Goal: Task Accomplishment & Management: Manage account settings

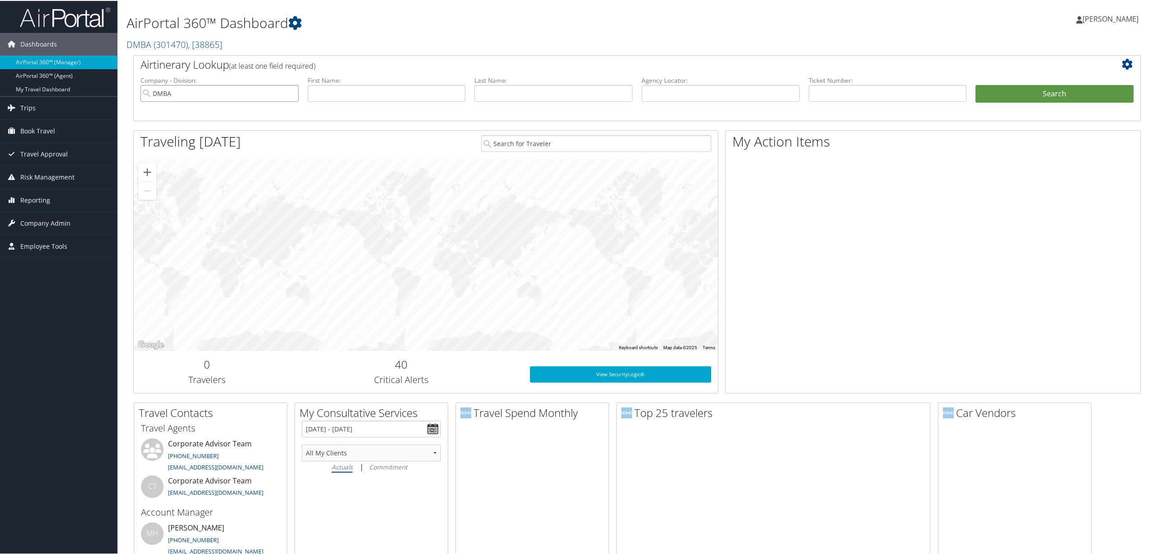
drag, startPoint x: 172, startPoint y: 93, endPoint x: 138, endPoint y: 94, distance: 33.9
click at [138, 94] on li "Company - Division: DMBA" at bounding box center [219, 96] width 167 height 42
click at [188, 114] on div "Account" at bounding box center [219, 118] width 154 height 9
type input "All Star Healthcare Solutions"
click at [56, 217] on span "Company Admin" at bounding box center [45, 222] width 50 height 23
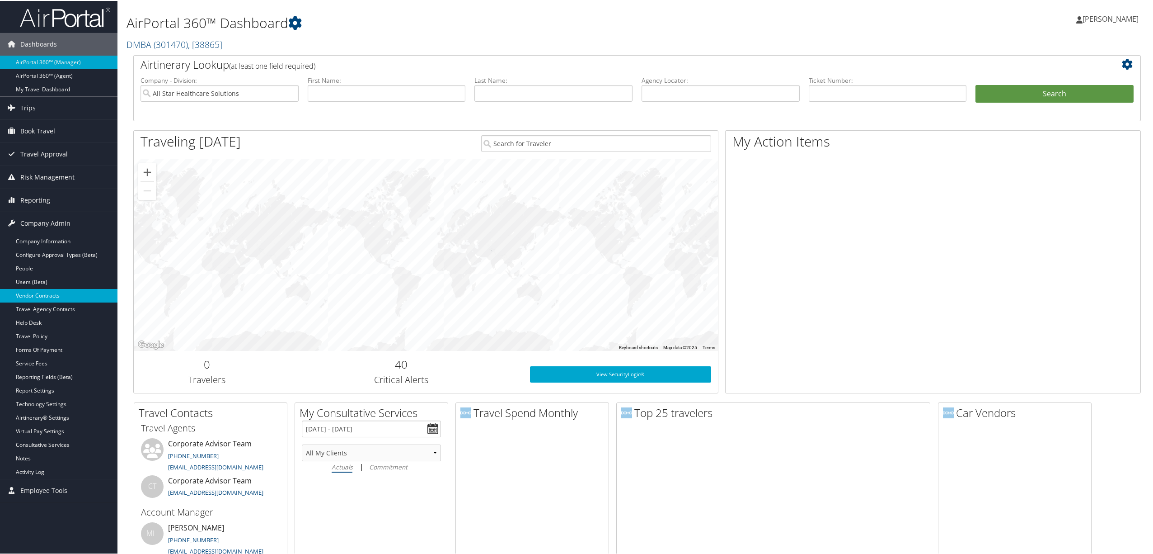
click at [57, 297] on link "Vendor Contracts" at bounding box center [59, 295] width 118 height 14
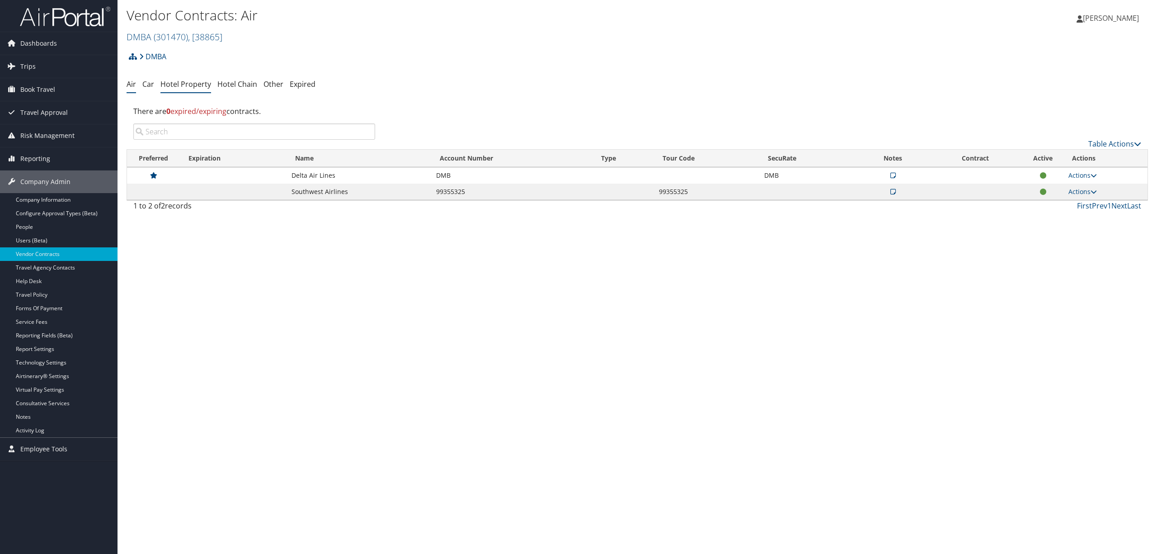
click at [184, 85] on link "Hotel Property" at bounding box center [185, 84] width 51 height 10
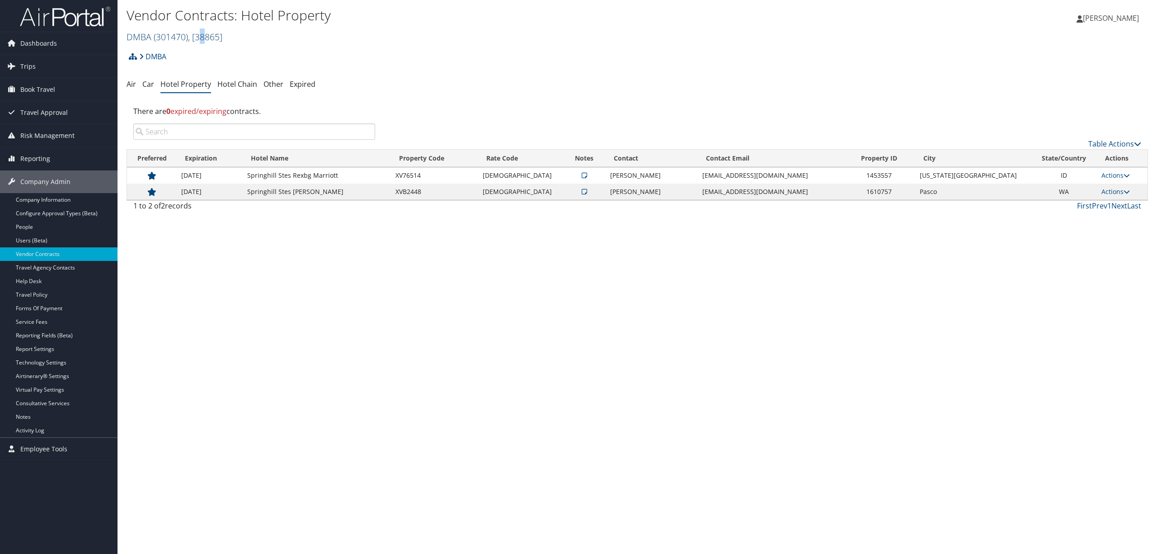
click at [205, 35] on span ", [ 38865 ]" at bounding box center [205, 37] width 34 height 12
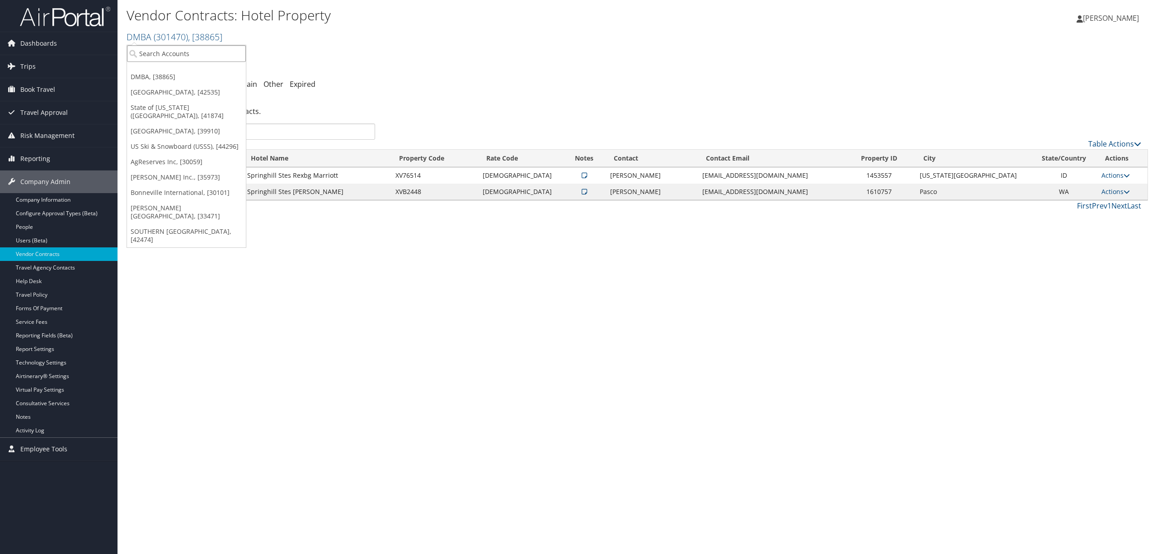
click at [203, 56] on input "search" at bounding box center [186, 53] width 119 height 17
type input "all star"
click at [212, 74] on div "All Star Healthcare Solutions (7896), [26835]" at bounding box center [217, 70] width 190 height 8
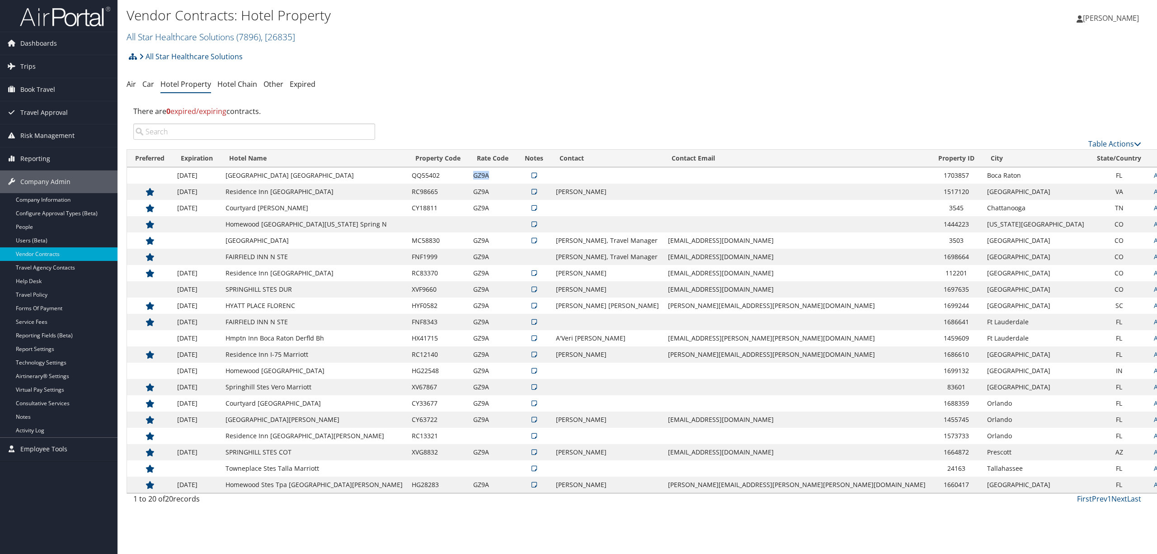
drag, startPoint x: 519, startPoint y: 176, endPoint x: 505, endPoint y: 179, distance: 14.5
click at [505, 179] on td "GZ9A" at bounding box center [493, 175] width 48 height 16
copy td "GZ9A"
click at [280, 37] on span ", [ 26835 ]" at bounding box center [278, 37] width 34 height 12
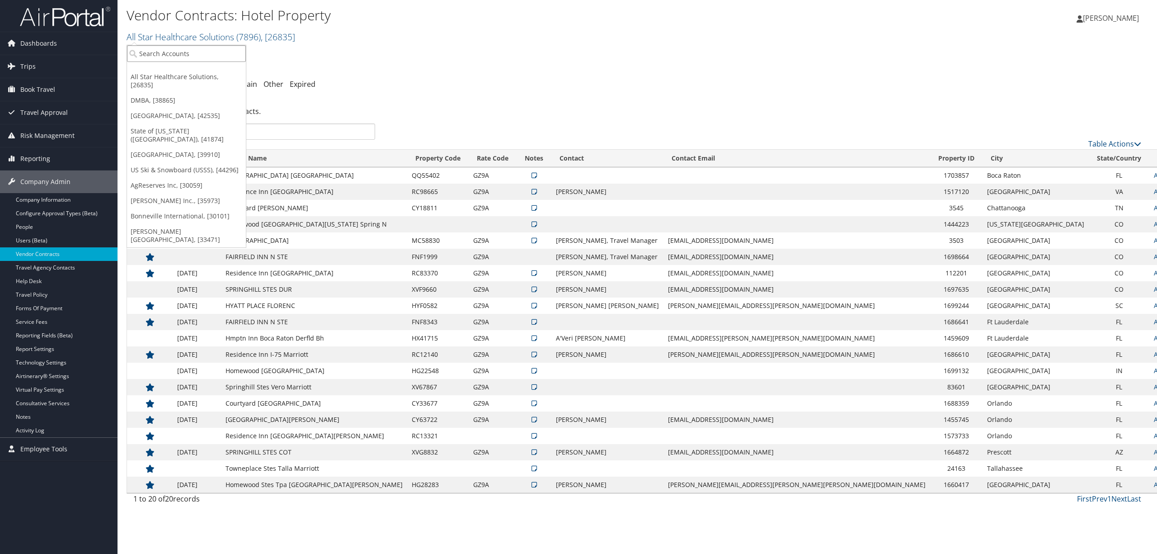
click at [199, 52] on input "search" at bounding box center [186, 53] width 119 height 17
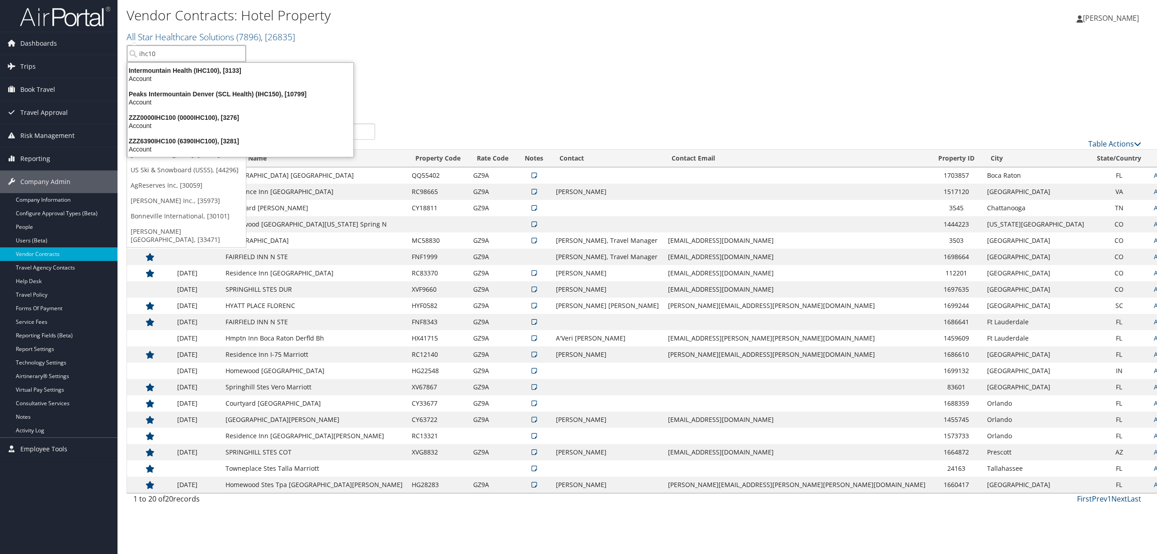
type input "ihc100"
click at [192, 75] on div "Account" at bounding box center [202, 79] width 160 height 8
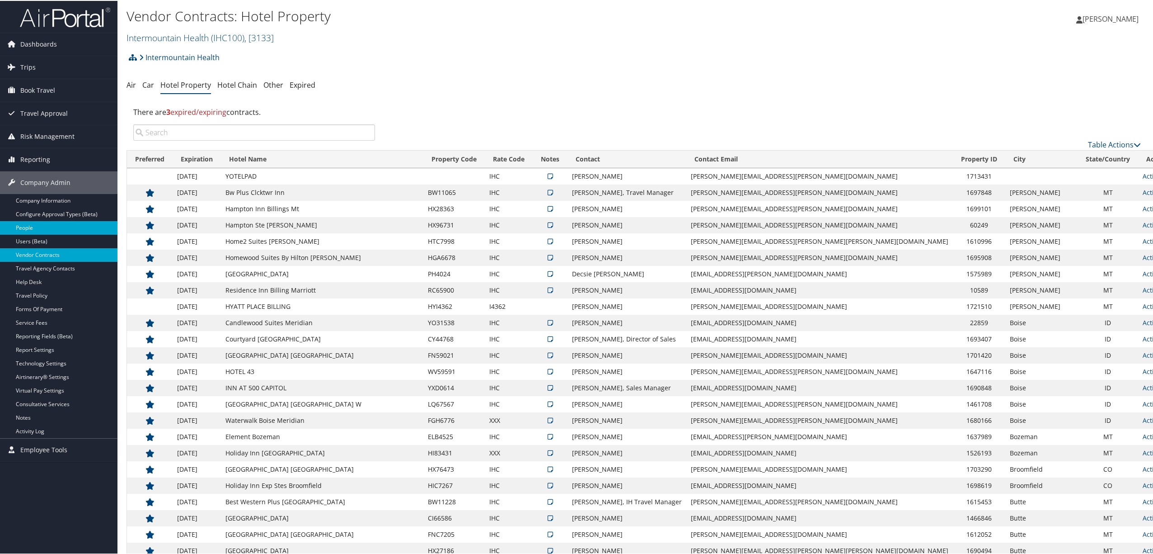
click at [46, 223] on link "People" at bounding box center [59, 227] width 118 height 14
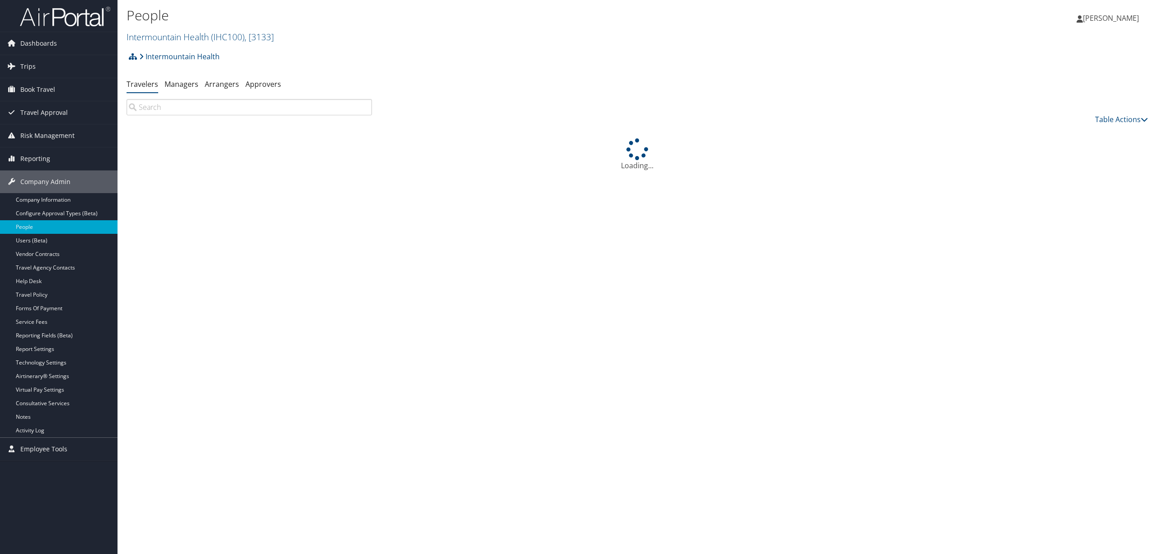
click at [188, 111] on input "search" at bounding box center [249, 107] width 245 height 16
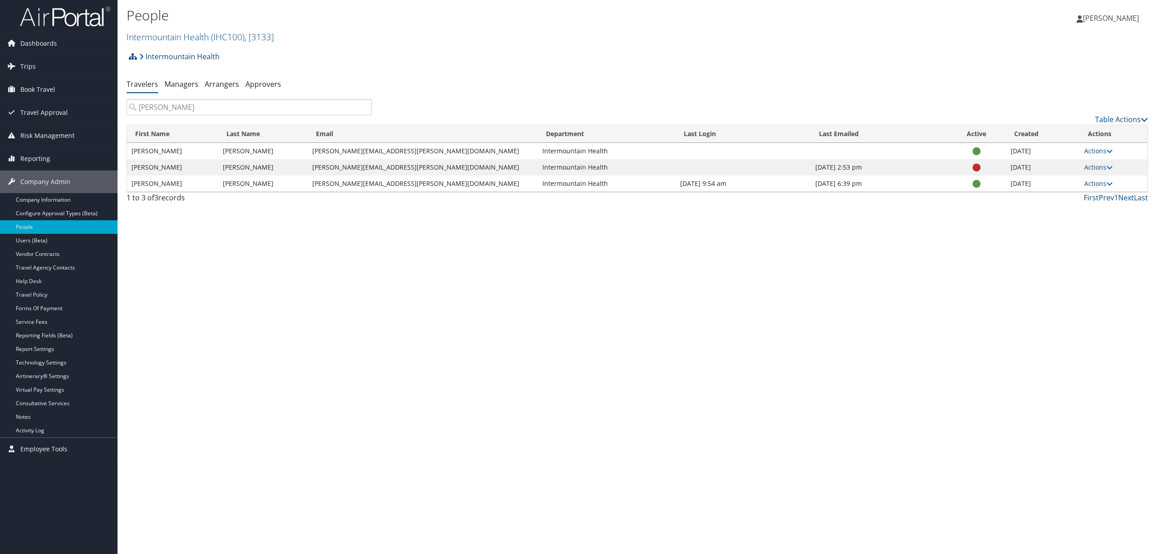
type input "[PERSON_NAME]"
click at [33, 241] on link "Users (Beta)" at bounding box center [59, 241] width 118 height 14
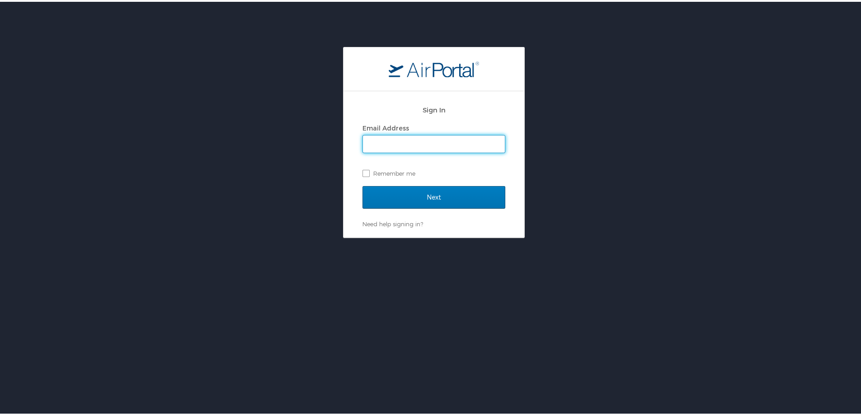
type input "susan.moon@cbtravel.com"
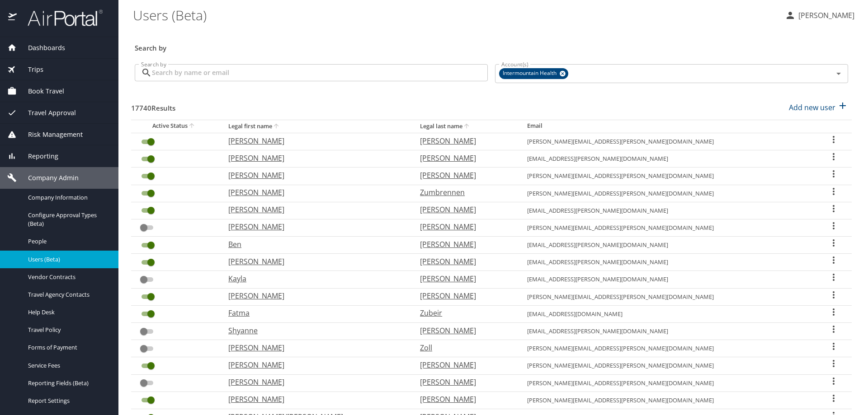
click at [292, 74] on input "Search by" at bounding box center [320, 72] width 336 height 17
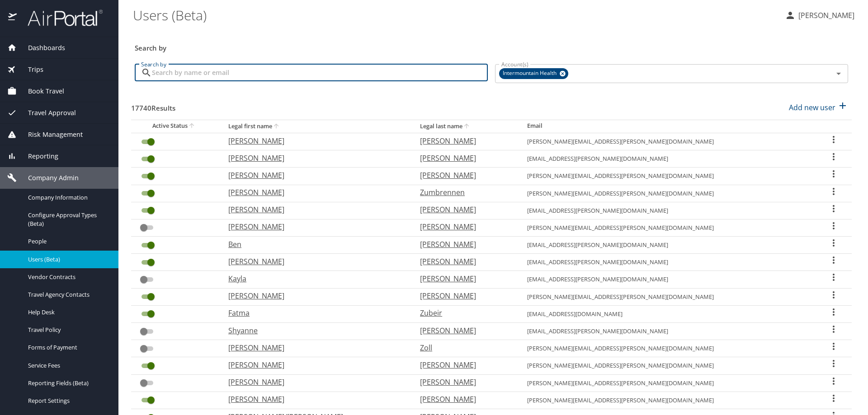
type input "j"
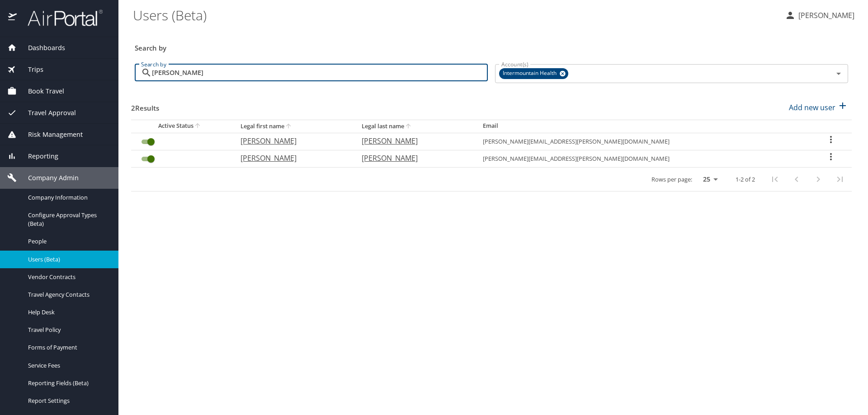
type input "[PERSON_NAME]"
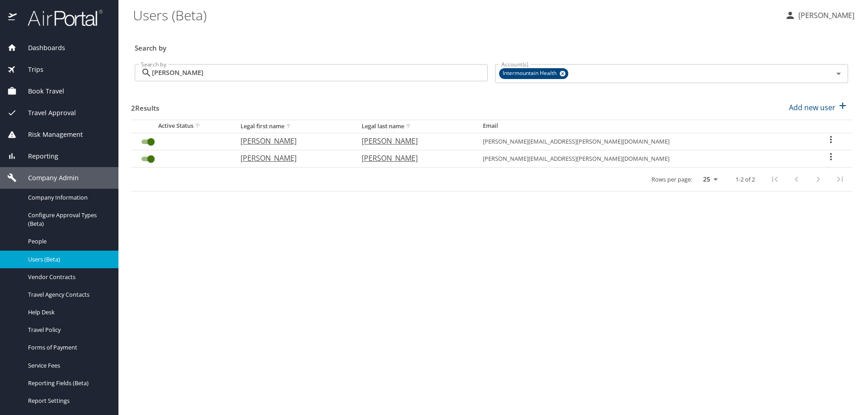
click at [830, 155] on icon "User Search Table" at bounding box center [831, 156] width 2 height 7
click at [776, 157] on p "View profile" at bounding box center [773, 158] width 40 height 11
select select "US"
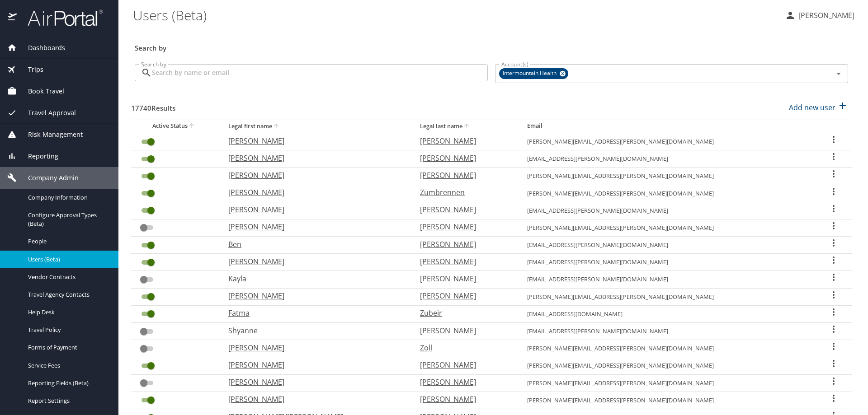
click at [226, 75] on input "Search by" at bounding box center [320, 72] width 336 height 17
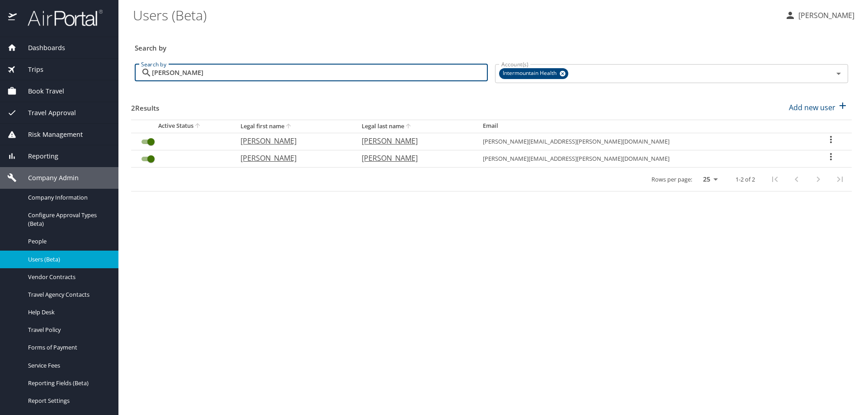
type input "[PERSON_NAME]"
click at [825, 139] on icon "User Search Table" at bounding box center [830, 139] width 11 height 11
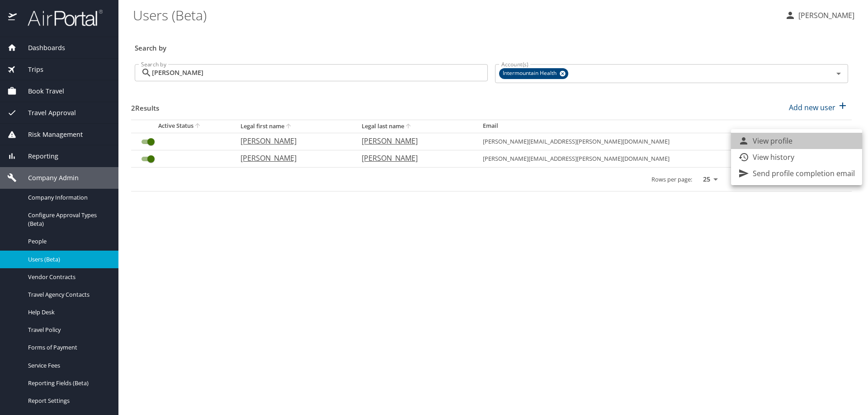
click at [817, 142] on li "View profile" at bounding box center [796, 141] width 131 height 16
select select "US"
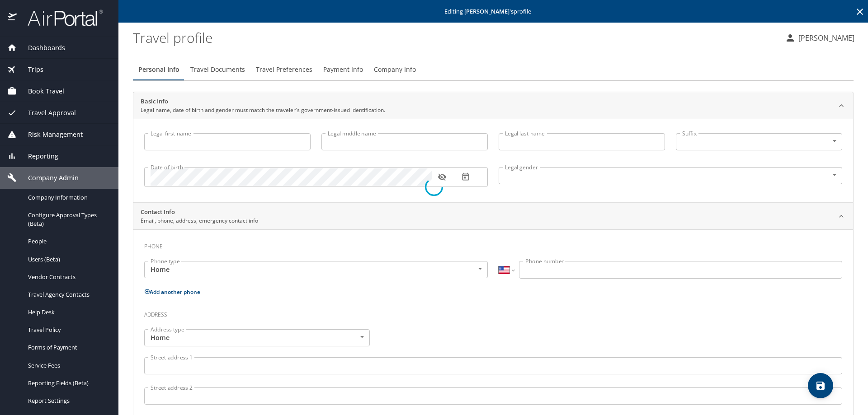
type input "Ryan"
type input "Christopher"
type input "Jones"
type input "Male"
select select "US"
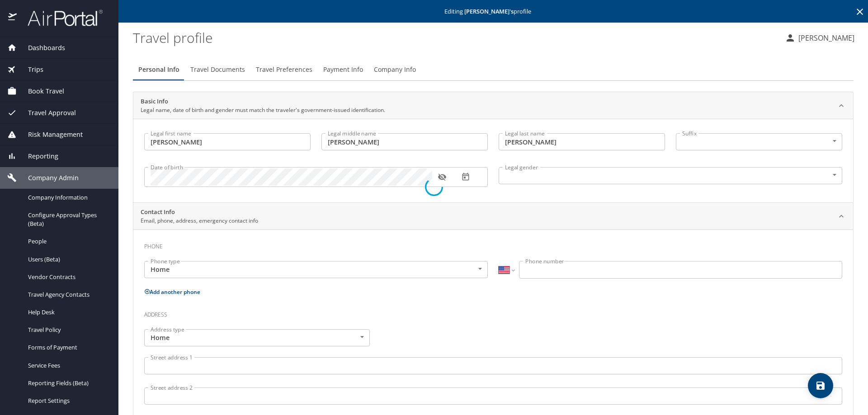
select select "US"
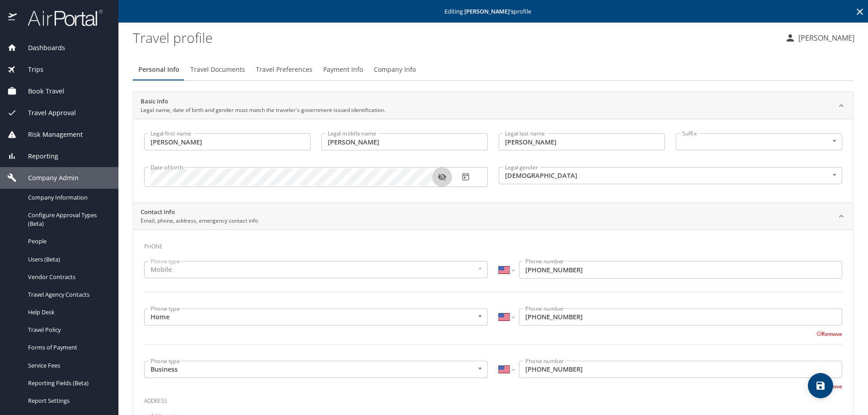
click at [441, 179] on icon "button" at bounding box center [442, 177] width 8 height 7
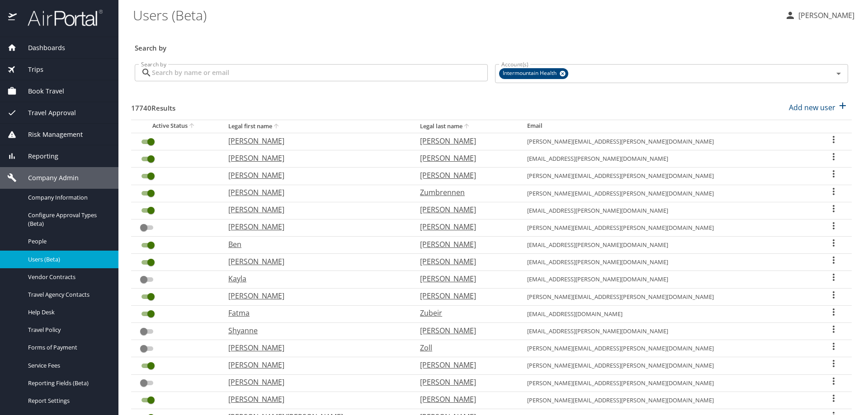
click at [154, 78] on input "Search by" at bounding box center [320, 72] width 336 height 17
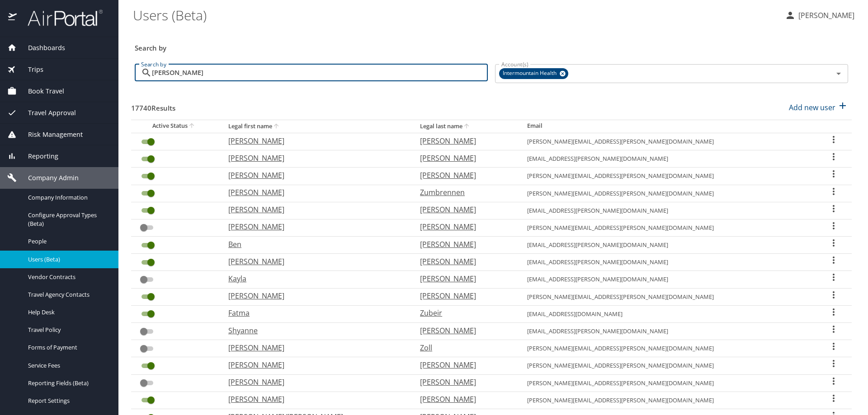
type input "ryann"
checkbox input "false"
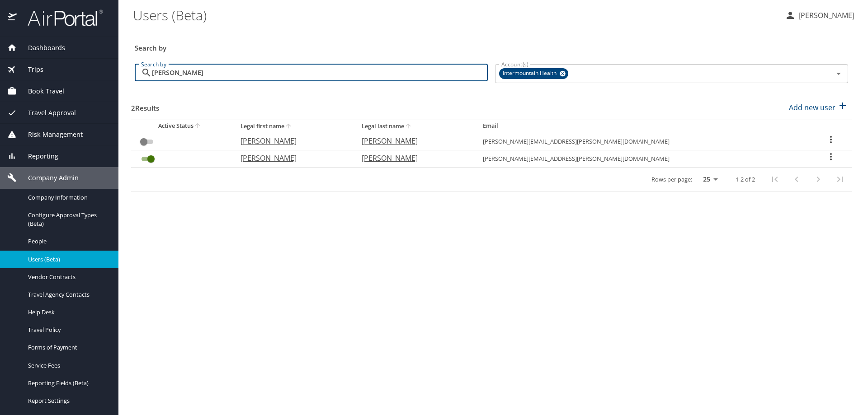
type input "ryann"
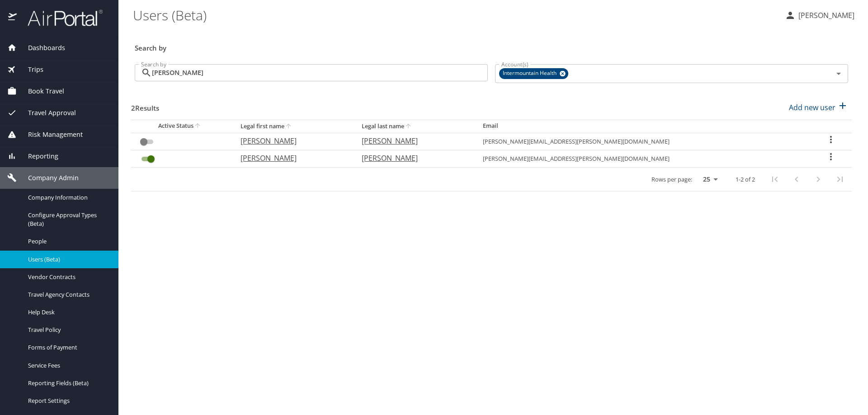
click at [825, 156] on icon "User Search Table" at bounding box center [830, 156] width 11 height 11
click at [820, 160] on li "View profile" at bounding box center [796, 158] width 131 height 16
select select "US"
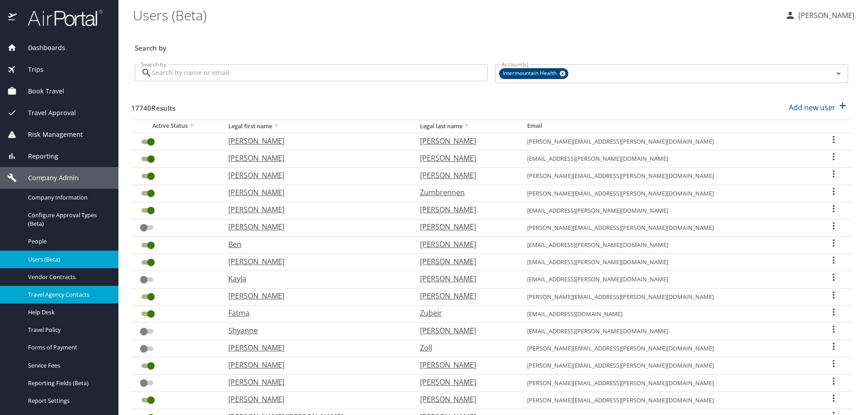
scroll to position [122, 0]
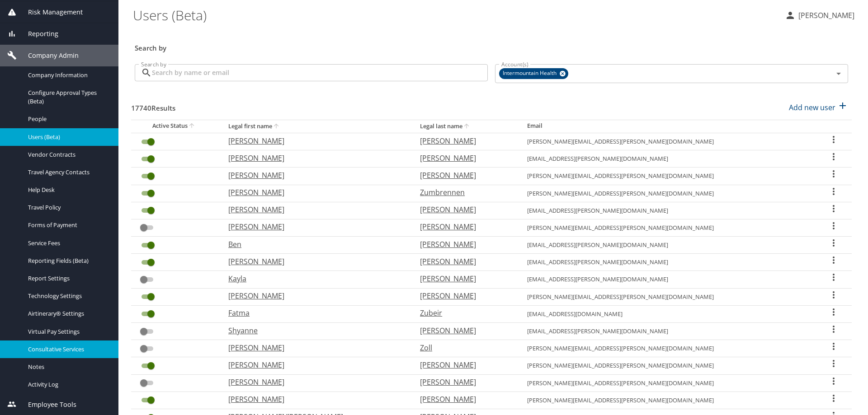
click at [54, 357] on link "Consultative Services" at bounding box center [59, 350] width 118 height 18
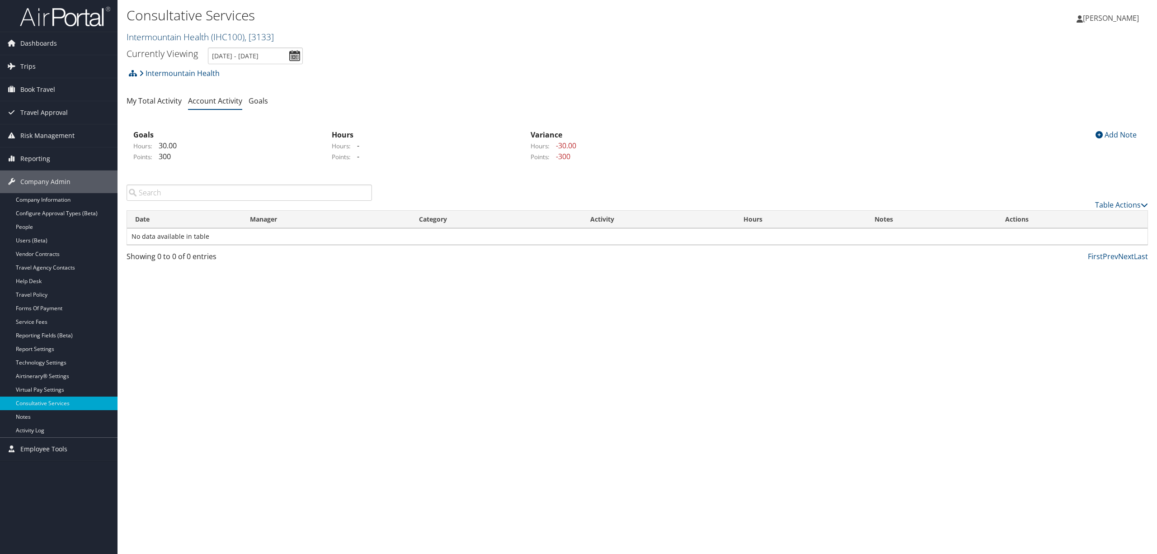
click at [245, 36] on span "( IHC100 )" at bounding box center [227, 37] width 33 height 12
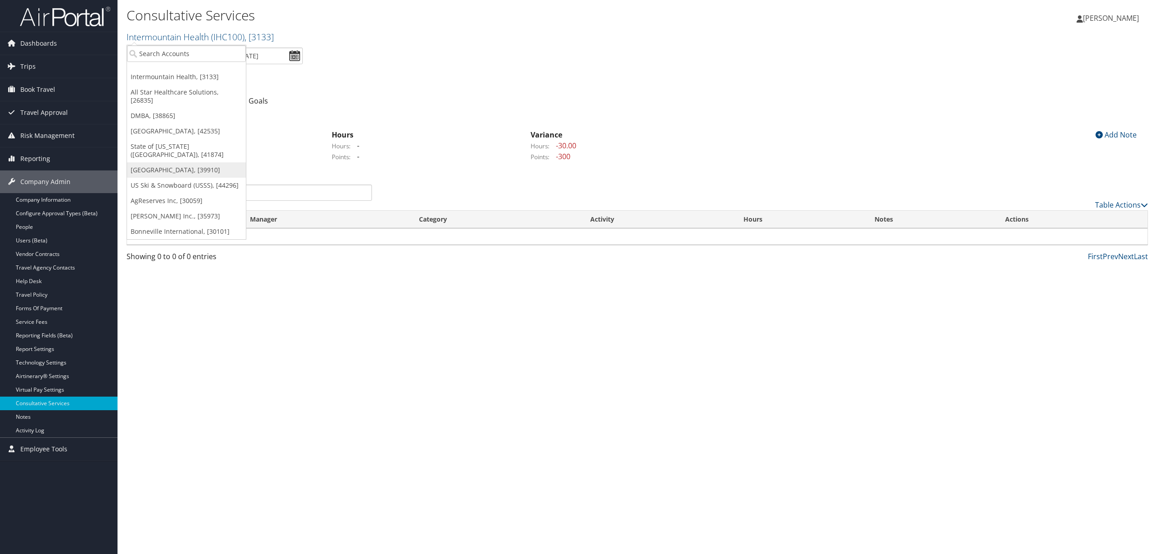
click at [175, 165] on link "Rimini Street, [39910]" at bounding box center [186, 169] width 119 height 15
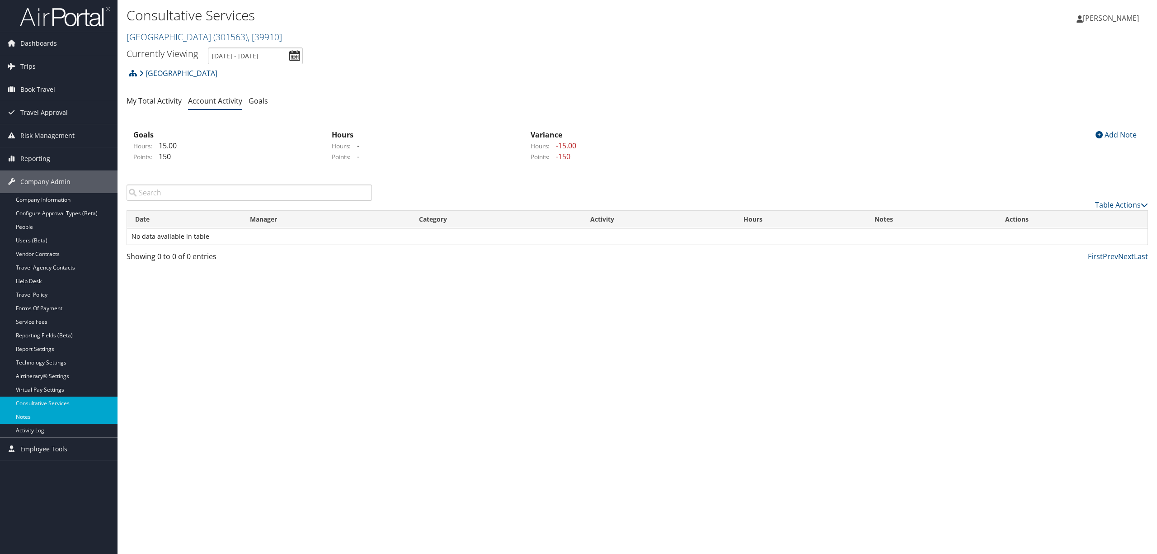
click at [33, 418] on link "Notes" at bounding box center [59, 417] width 118 height 14
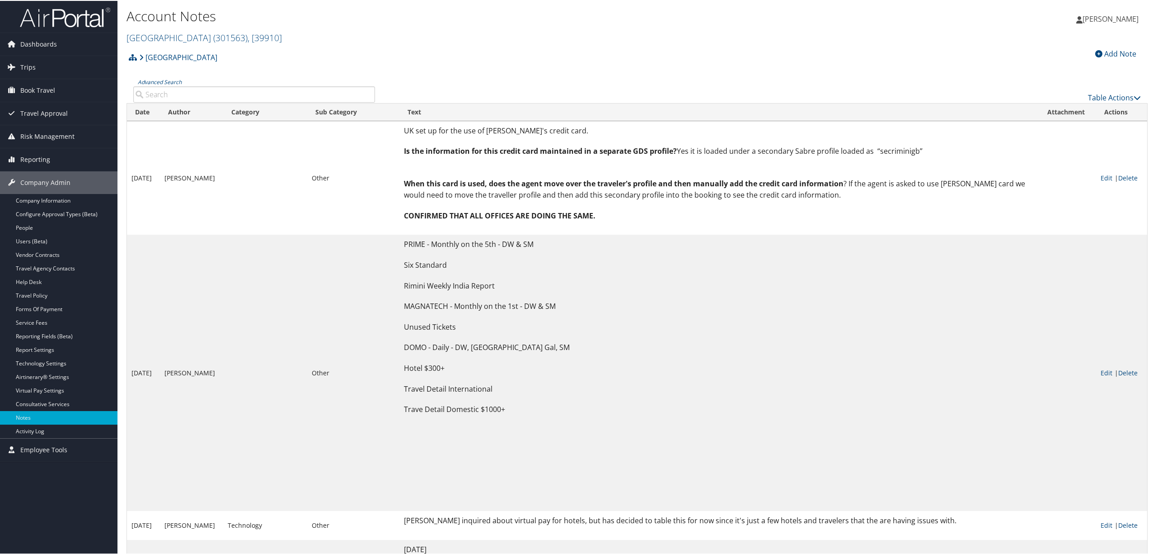
click at [268, 93] on input "Advanced Search" at bounding box center [254, 93] width 242 height 16
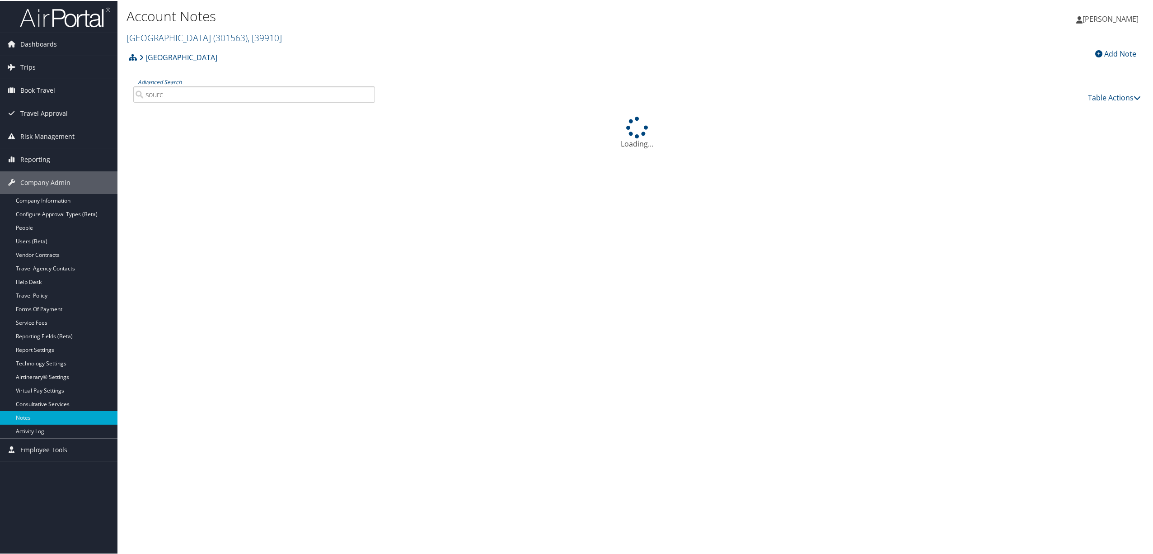
type input "source"
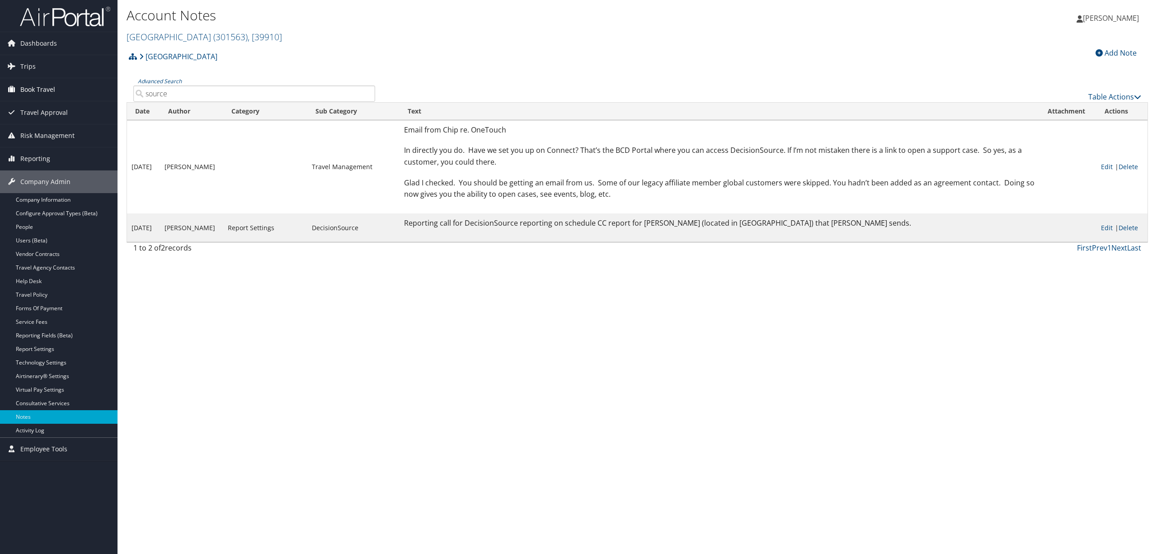
drag, startPoint x: 185, startPoint y: 92, endPoint x: 116, endPoint y: 97, distance: 69.3
click at [125, 96] on div "Account Notes [GEOGRAPHIC_DATA] ( 301563 ) , [ 39910 ] [GEOGRAPHIC_DATA] Interm…" at bounding box center [638, 277] width 1040 height 554
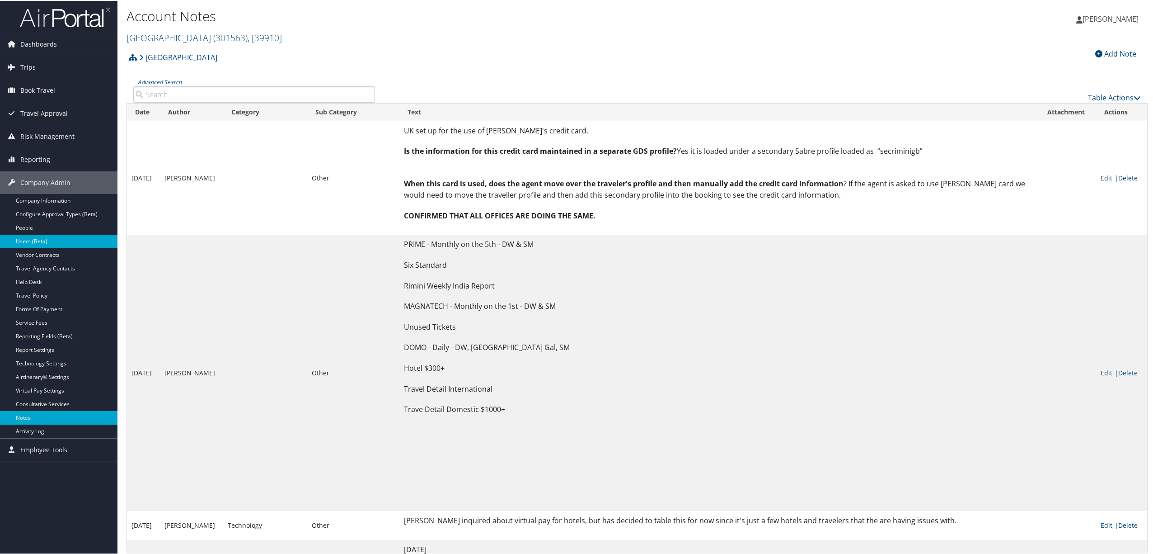
click at [70, 246] on link "Users (Beta)" at bounding box center [59, 241] width 118 height 14
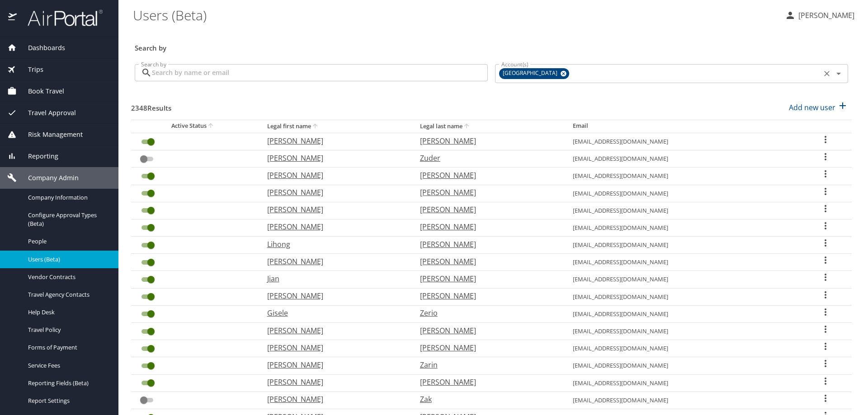
click at [560, 71] on icon at bounding box center [563, 74] width 7 height 10
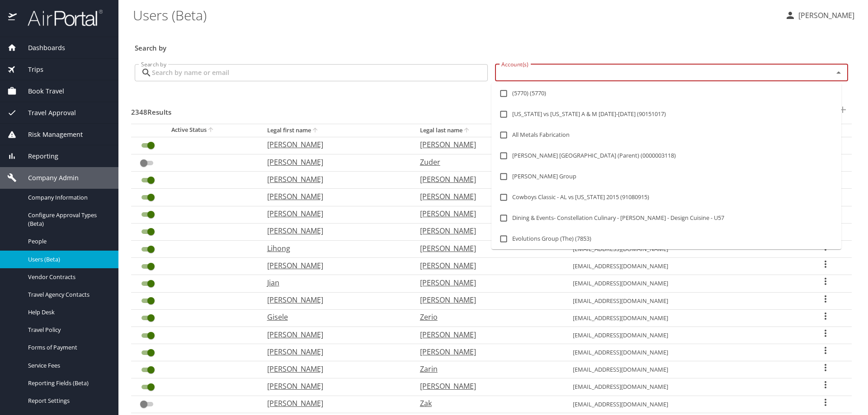
click at [534, 71] on input "Account(s)" at bounding box center [658, 73] width 321 height 12
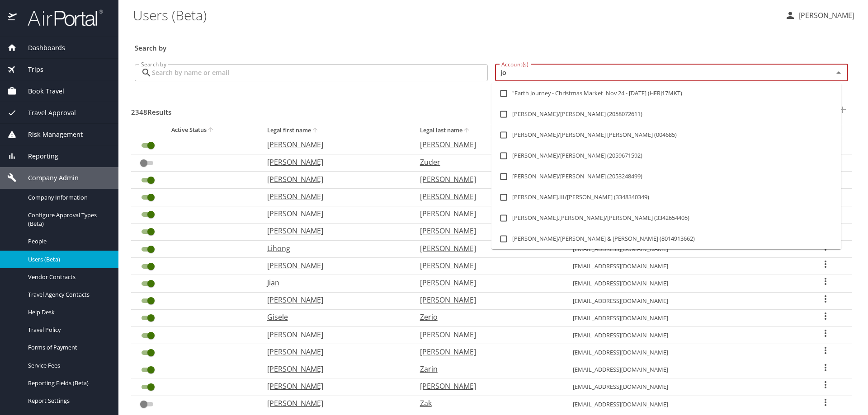
type input "j"
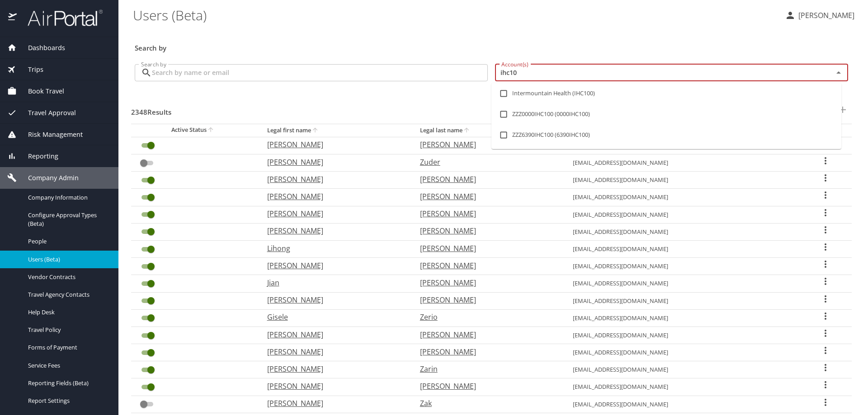
type input "ihc100"
click at [501, 90] on input "checkbox" at bounding box center [503, 93] width 17 height 17
checkbox input "true"
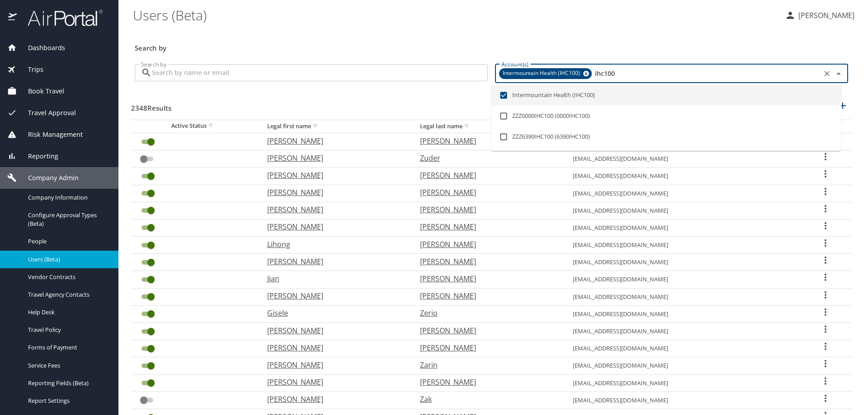
checkbox input "true"
checkbox input "false"
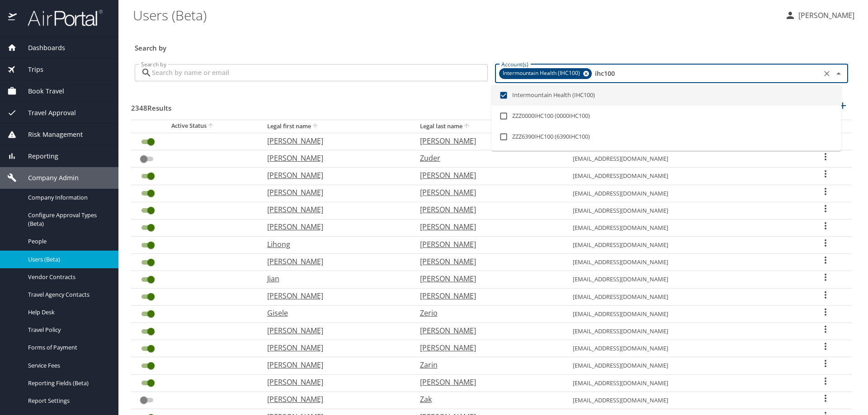
checkbox input "false"
checkbox input "true"
checkbox input "false"
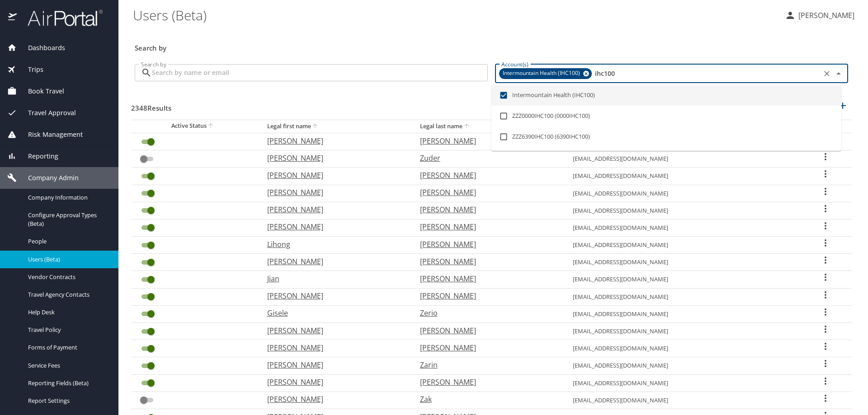
checkbox input "false"
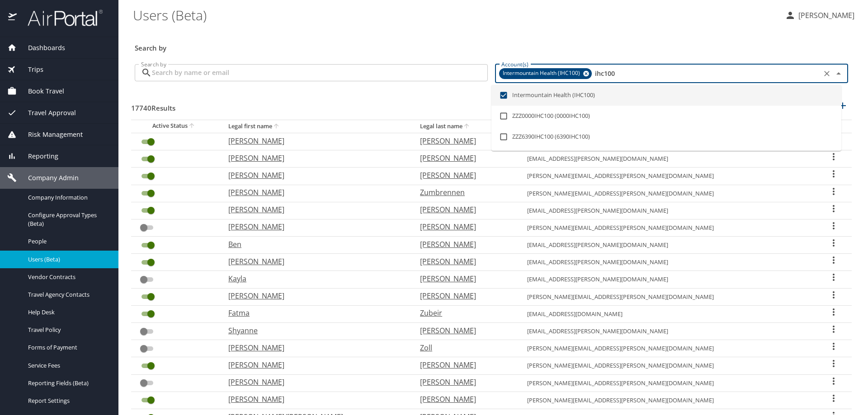
type input "ihc100"
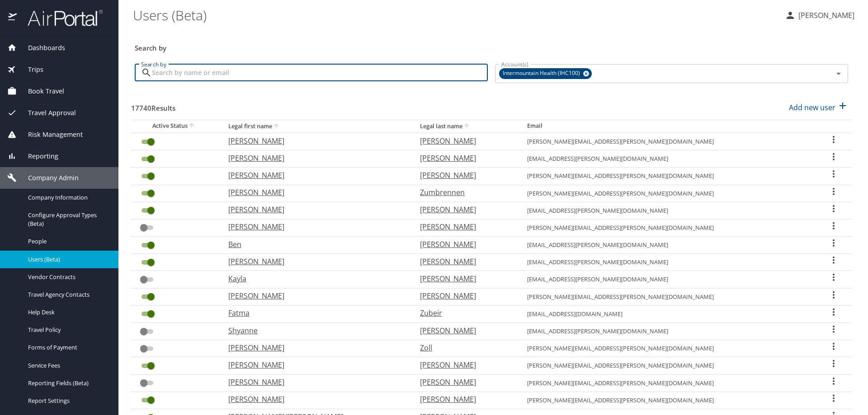
click at [270, 69] on input "Search by" at bounding box center [320, 72] width 336 height 17
click at [269, 73] on input "Search by" at bounding box center [320, 72] width 336 height 17
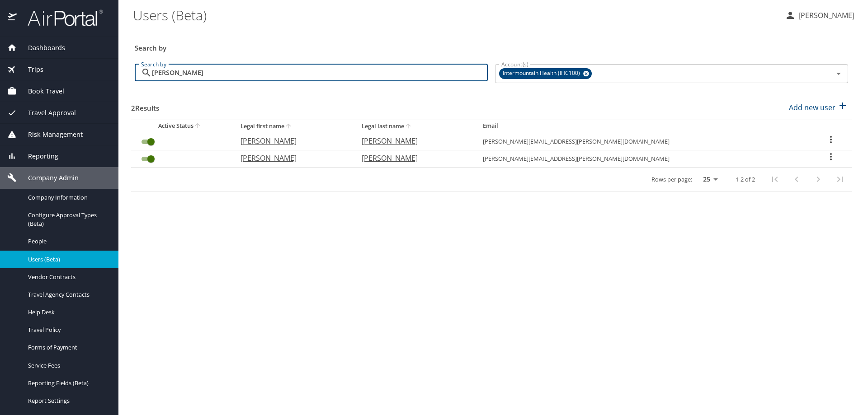
type input "ryan jones"
click at [825, 158] on icon "User Search Table" at bounding box center [830, 156] width 11 height 11
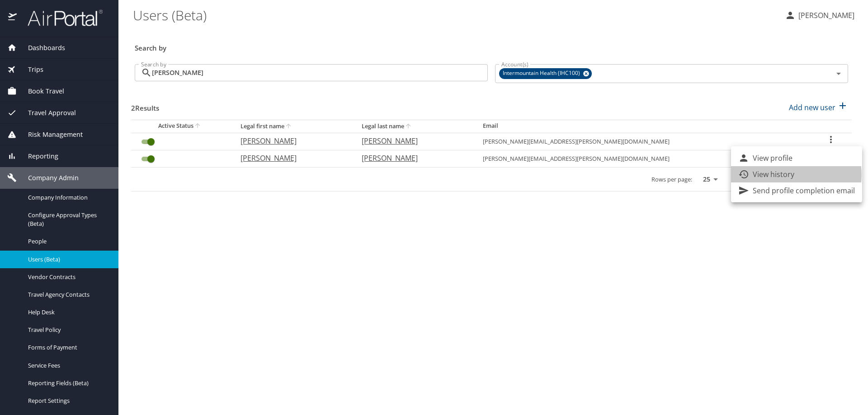
click at [791, 175] on p "View history" at bounding box center [774, 174] width 42 height 11
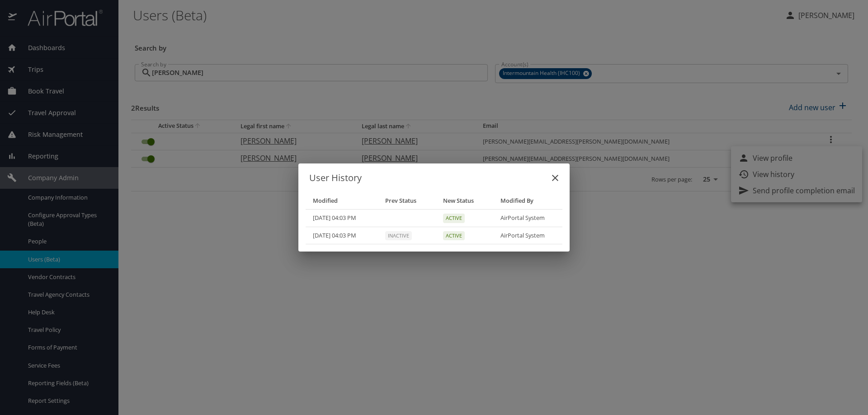
click at [553, 176] on icon "close" at bounding box center [555, 178] width 6 height 6
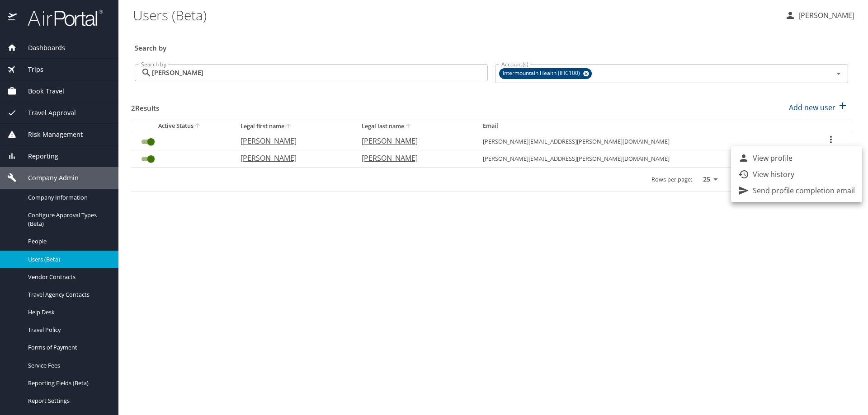
click at [415, 306] on div at bounding box center [434, 207] width 868 height 415
click at [825, 155] on icon "User Search Table" at bounding box center [830, 156] width 11 height 11
click at [761, 159] on p "View profile" at bounding box center [773, 158] width 40 height 11
select select "US"
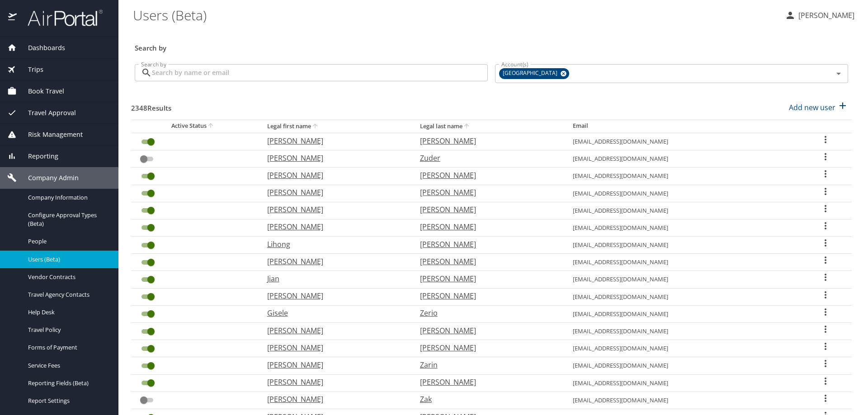
click at [249, 76] on input "Search by" at bounding box center [320, 72] width 336 height 17
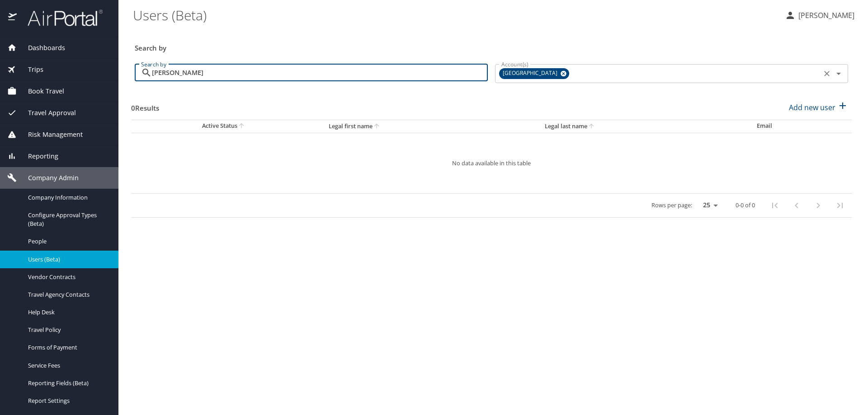
click at [560, 71] on icon at bounding box center [563, 74] width 7 height 10
type input "ryan jones"
click at [539, 71] on input "Account(s)" at bounding box center [658, 73] width 321 height 12
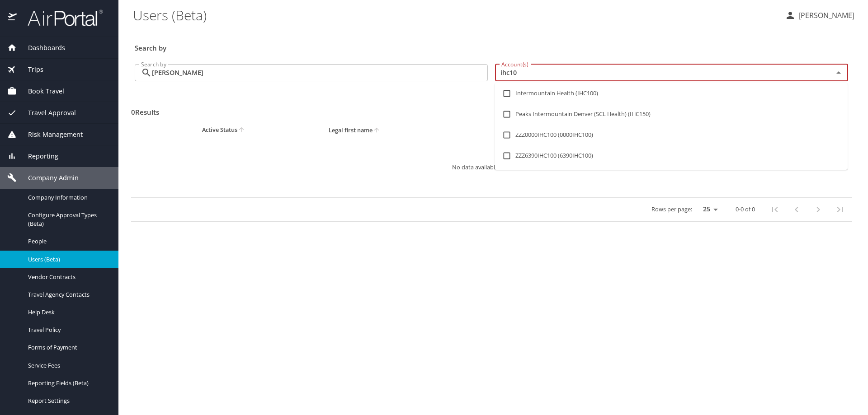
type input "ihc100"
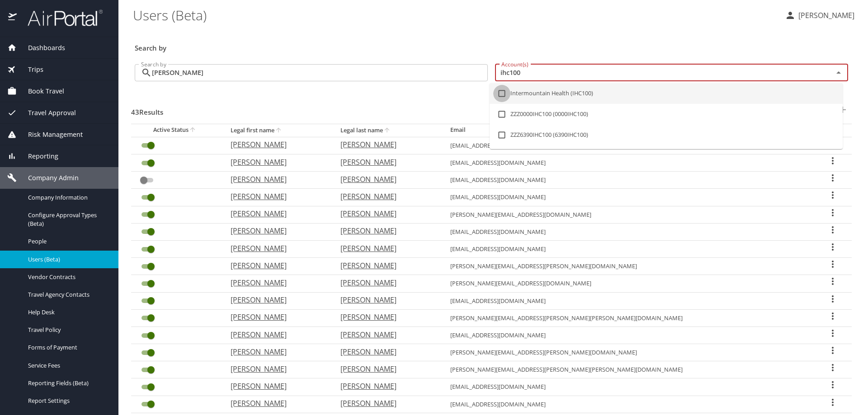
click at [503, 93] on input "checkbox" at bounding box center [501, 93] width 17 height 17
checkbox input "true"
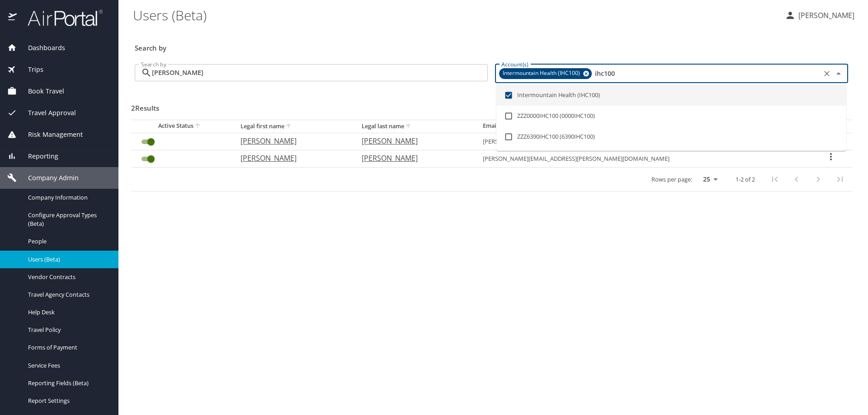
type input "ihc100"
click at [470, 305] on main "Users (Beta) Susan Moon Search by Search by ryan jones Search by Account(s) Int…" at bounding box center [492, 207] width 749 height 415
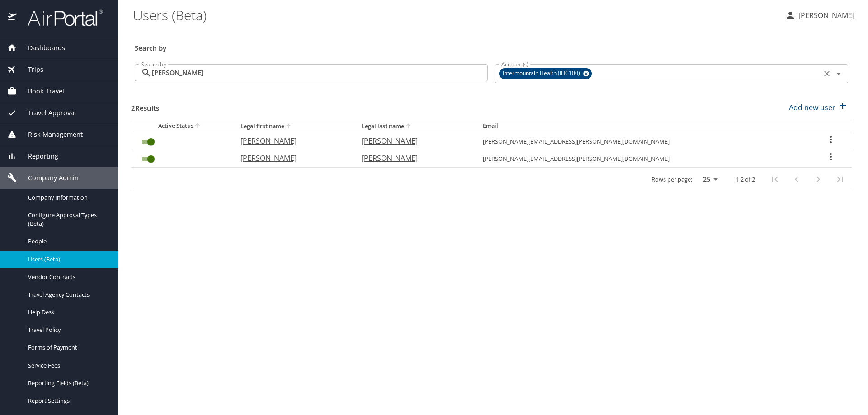
click at [825, 138] on icon "User Search Table" at bounding box center [830, 139] width 11 height 11
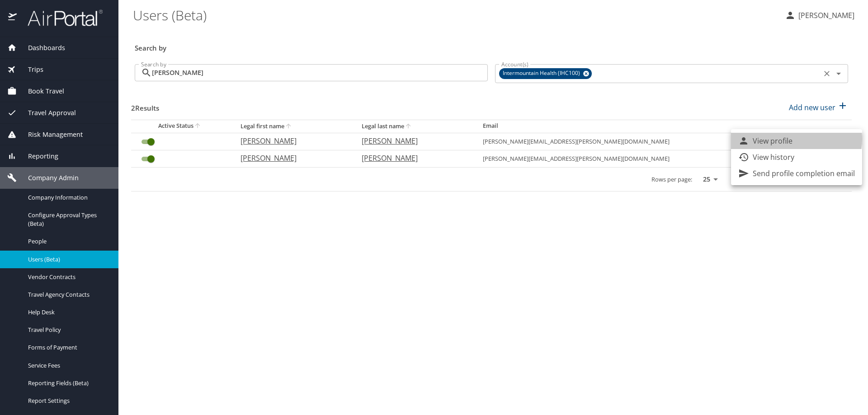
click at [785, 139] on p "View profile" at bounding box center [773, 141] width 40 height 11
select select "US"
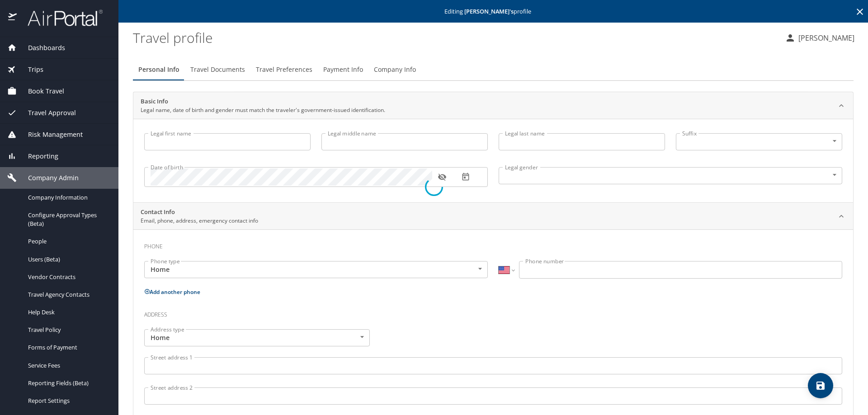
type input "[PERSON_NAME]"
type input "Christopher"
type input "Jones"
type input "Male"
select select "US"
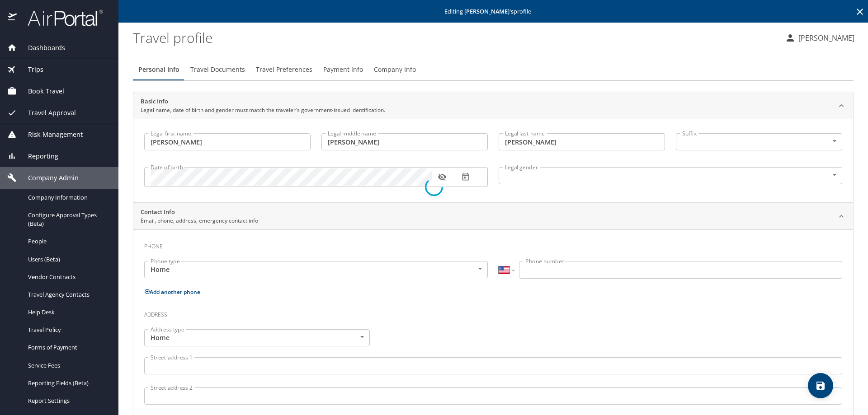
select select "US"
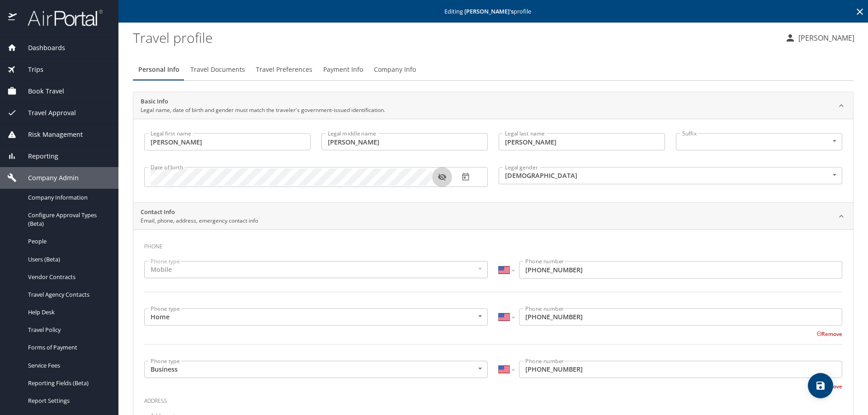
click at [443, 177] on icon "button" at bounding box center [442, 177] width 9 height 9
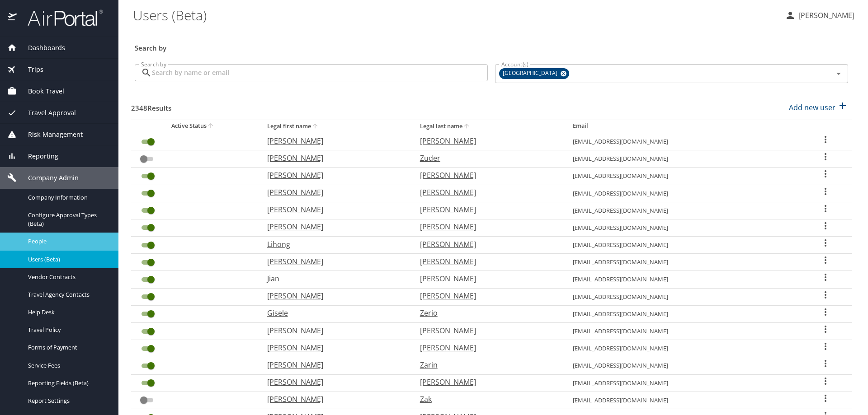
click at [40, 240] on span "People" at bounding box center [68, 241] width 80 height 9
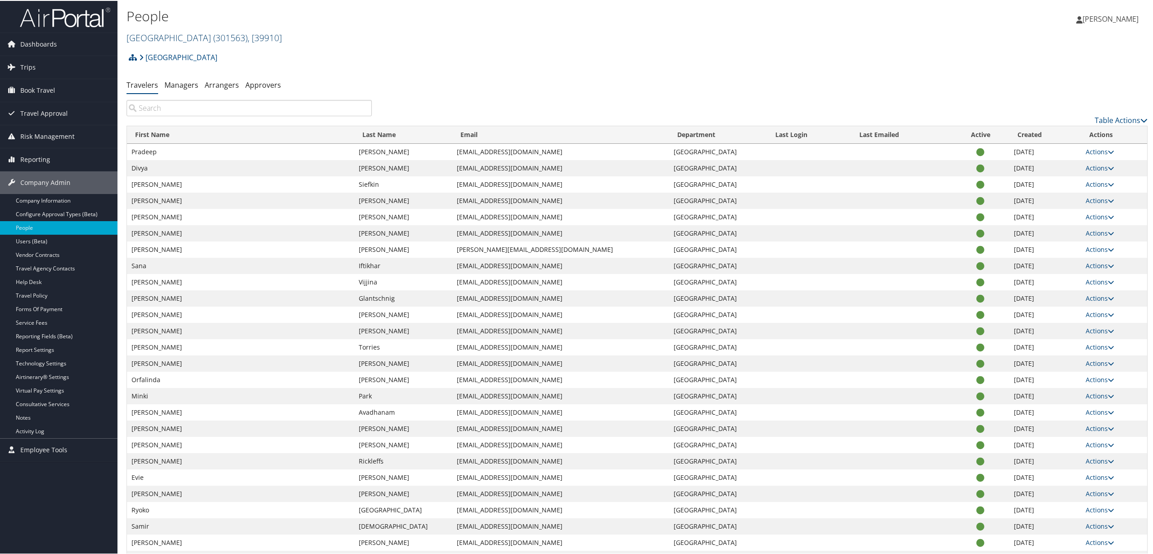
click at [248, 33] on span ", [ 39910 ]" at bounding box center [265, 37] width 34 height 12
click at [214, 90] on link "Intermountain Health, [3133]" at bounding box center [186, 92] width 119 height 15
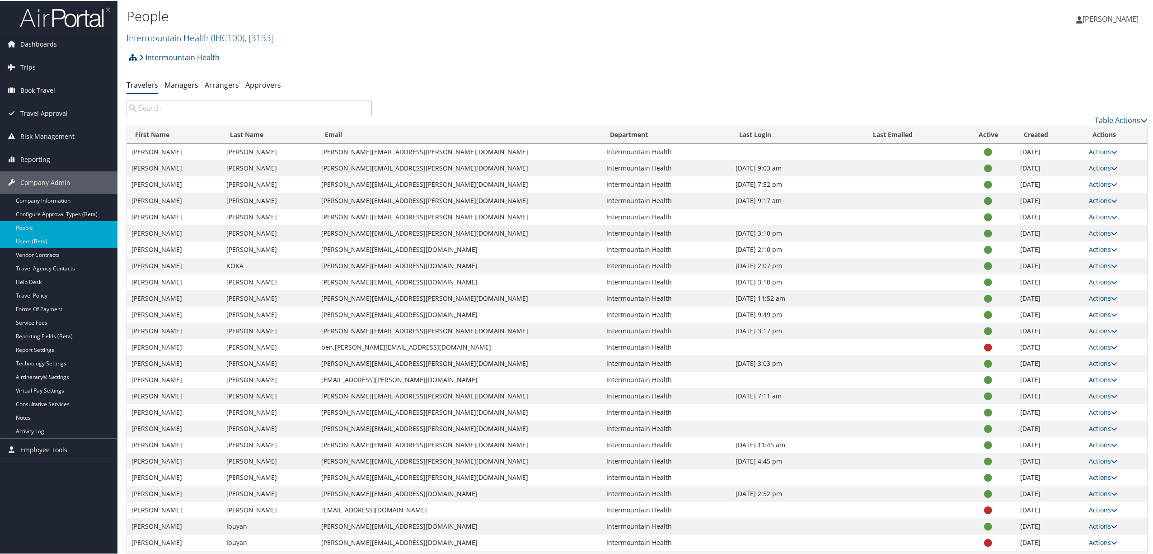
click at [52, 240] on link "Users (Beta)" at bounding box center [59, 241] width 118 height 14
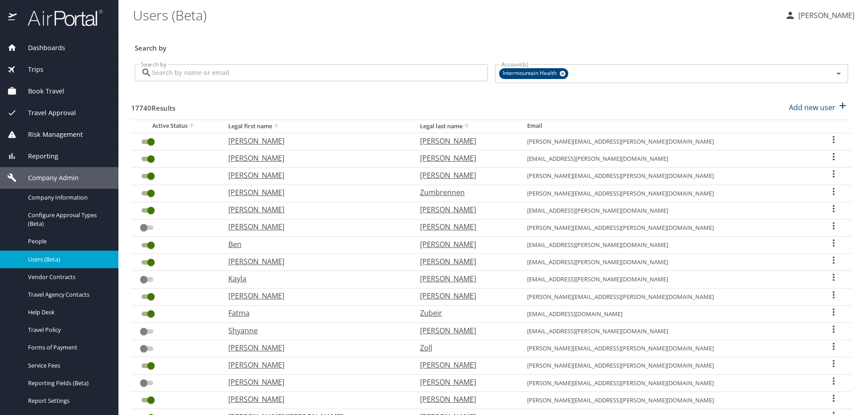
click at [216, 72] on input "Search by" at bounding box center [320, 72] width 336 height 17
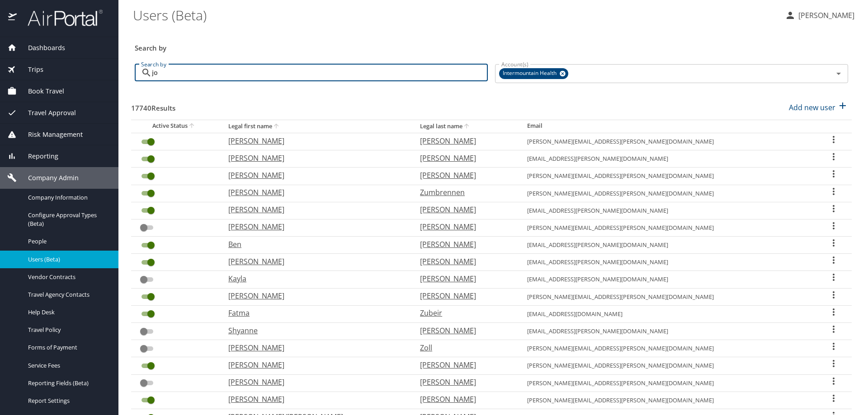
type input "j"
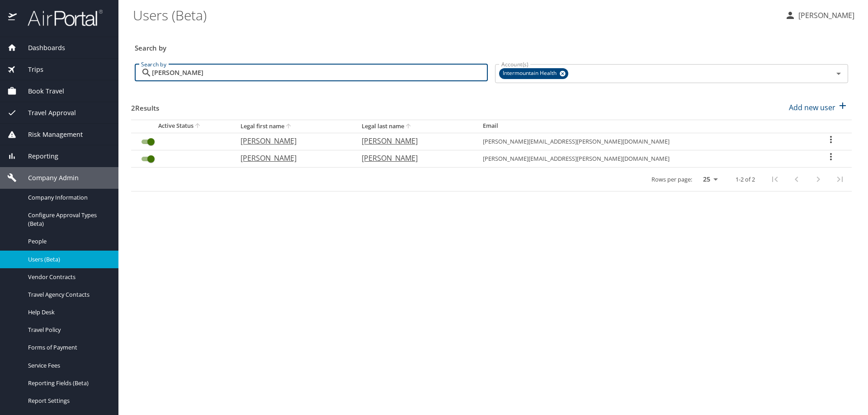
type input "ryan jones"
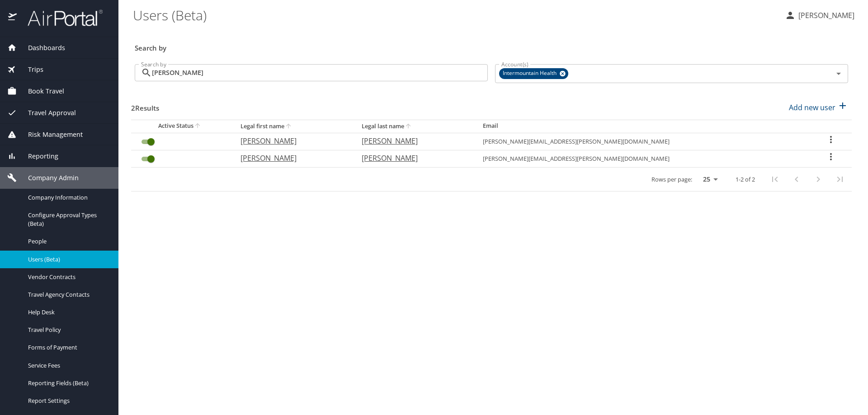
click at [825, 136] on icon "User Search Table" at bounding box center [830, 139] width 11 height 11
click at [778, 140] on p "View profile" at bounding box center [773, 141] width 40 height 11
select select "US"
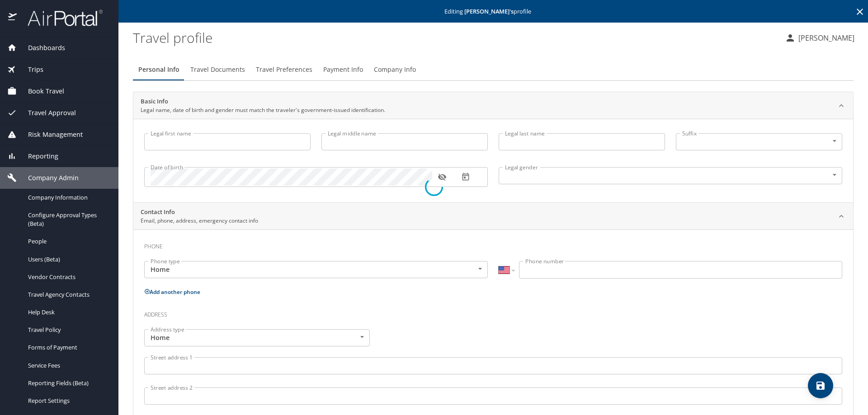
type input "[PERSON_NAME]"
type input "Jones"
type input "Male"
select select "US"
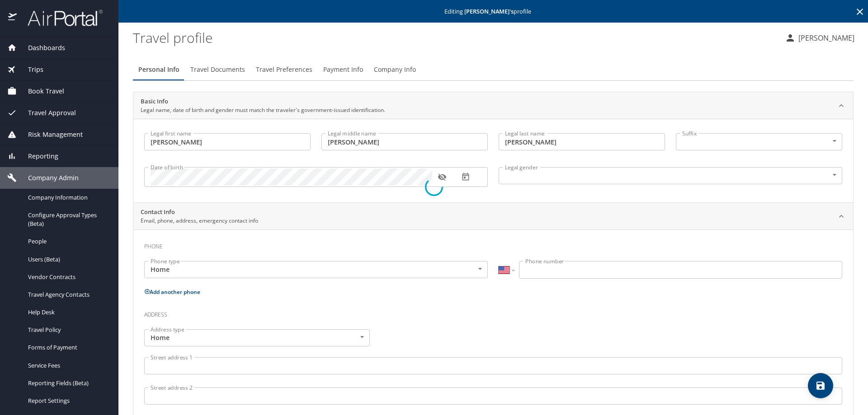
select select "US"
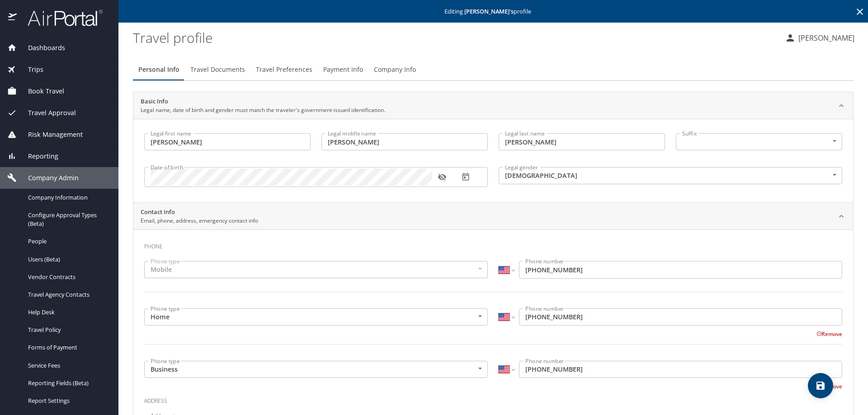
click at [442, 176] on icon "button" at bounding box center [442, 177] width 9 height 9
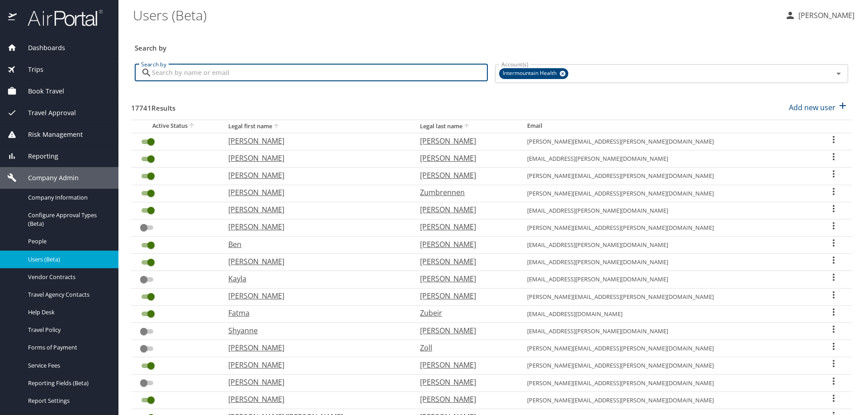
click at [214, 75] on input "Search by" at bounding box center [320, 72] width 336 height 17
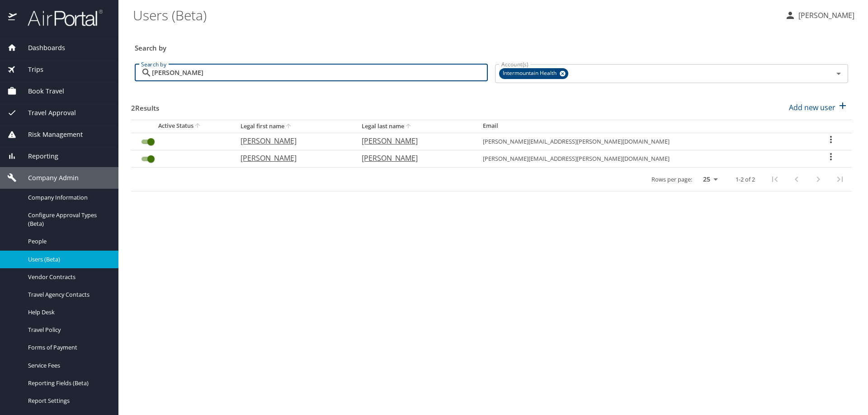
type input "ryan jones"
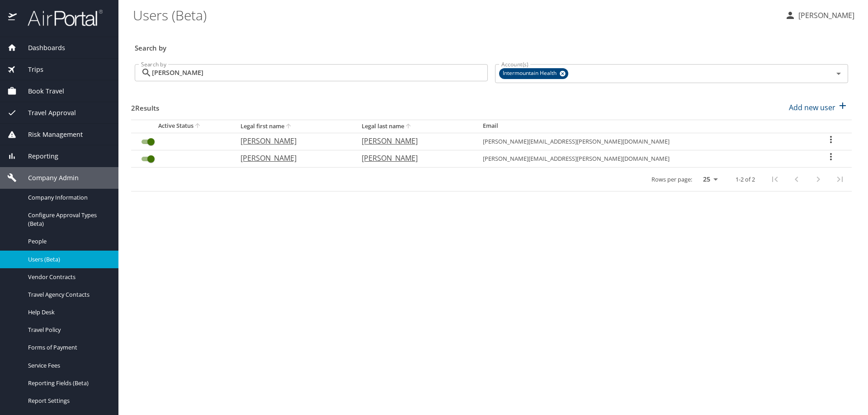
click at [830, 137] on icon "User Search Table" at bounding box center [831, 139] width 2 height 7
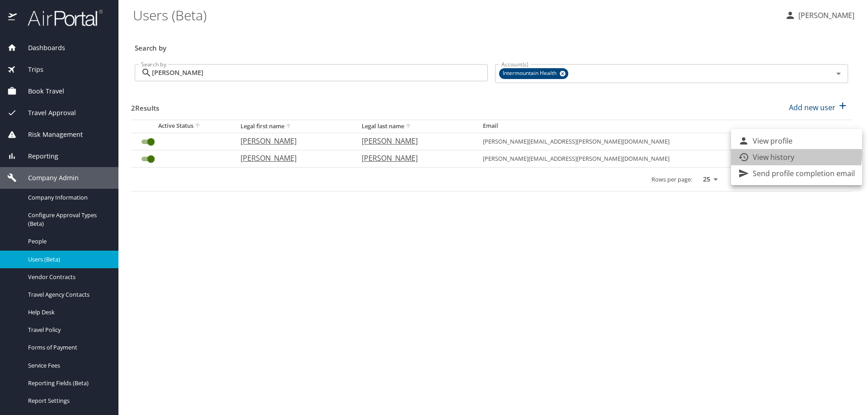
click at [793, 155] on p "View history" at bounding box center [774, 157] width 42 height 11
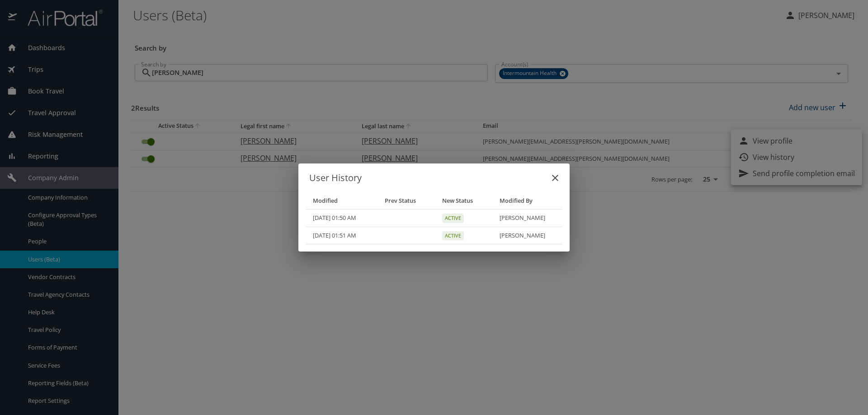
click at [556, 177] on icon "close" at bounding box center [555, 178] width 6 height 6
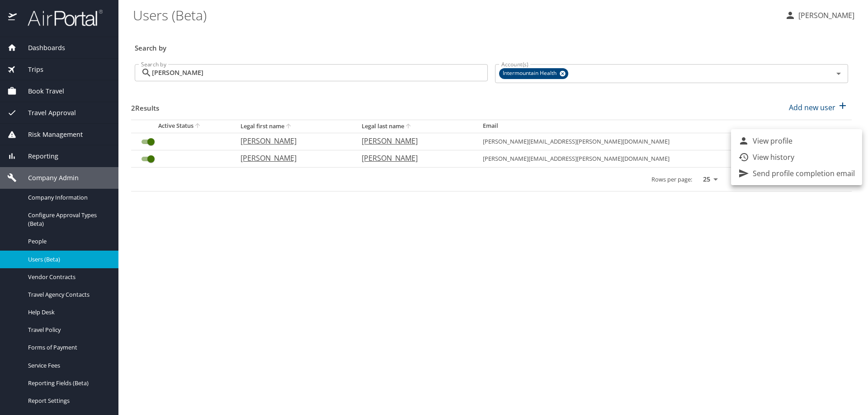
click at [740, 289] on div at bounding box center [434, 207] width 868 height 415
click at [825, 156] on icon "User Search Table" at bounding box center [830, 156] width 11 height 11
click at [817, 176] on li "View history" at bounding box center [796, 174] width 131 height 16
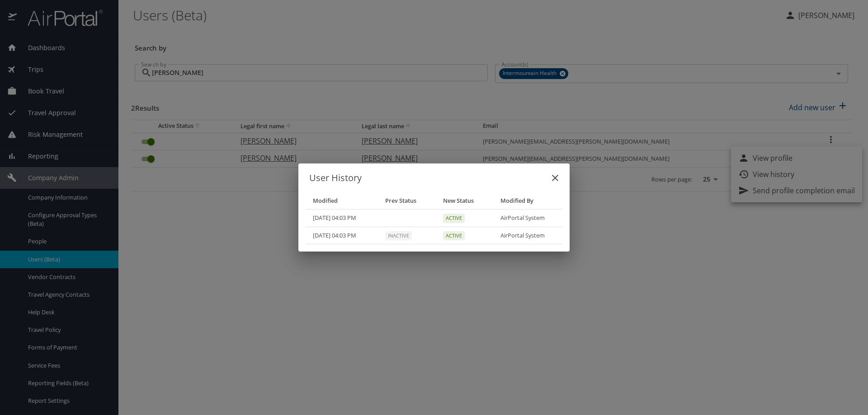
click at [559, 177] on icon "close" at bounding box center [555, 178] width 11 height 11
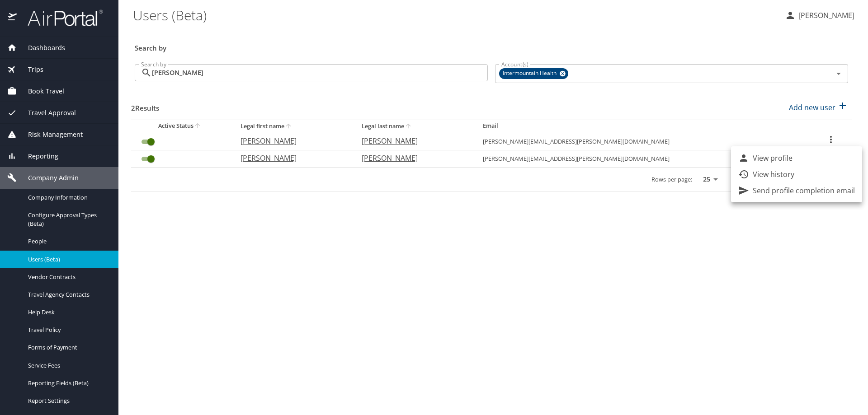
click at [548, 258] on div at bounding box center [434, 207] width 868 height 415
click at [825, 156] on icon "User Search Table" at bounding box center [830, 156] width 11 height 11
click at [802, 160] on li "View profile" at bounding box center [796, 158] width 131 height 16
select select "US"
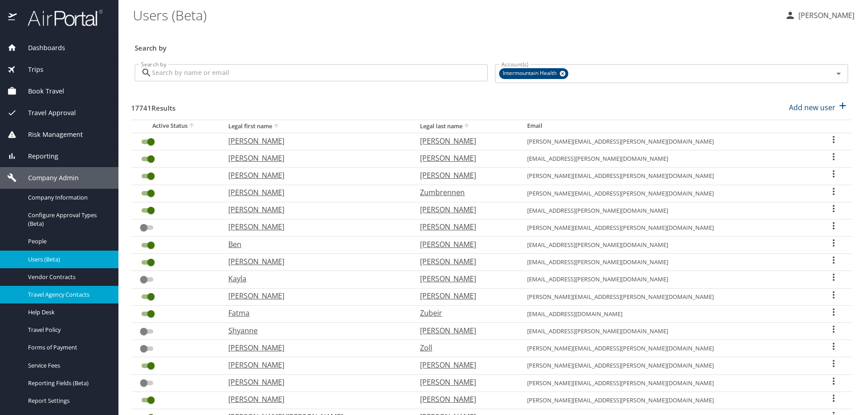
click at [68, 297] on span "Travel Agency Contacts" at bounding box center [68, 295] width 80 height 9
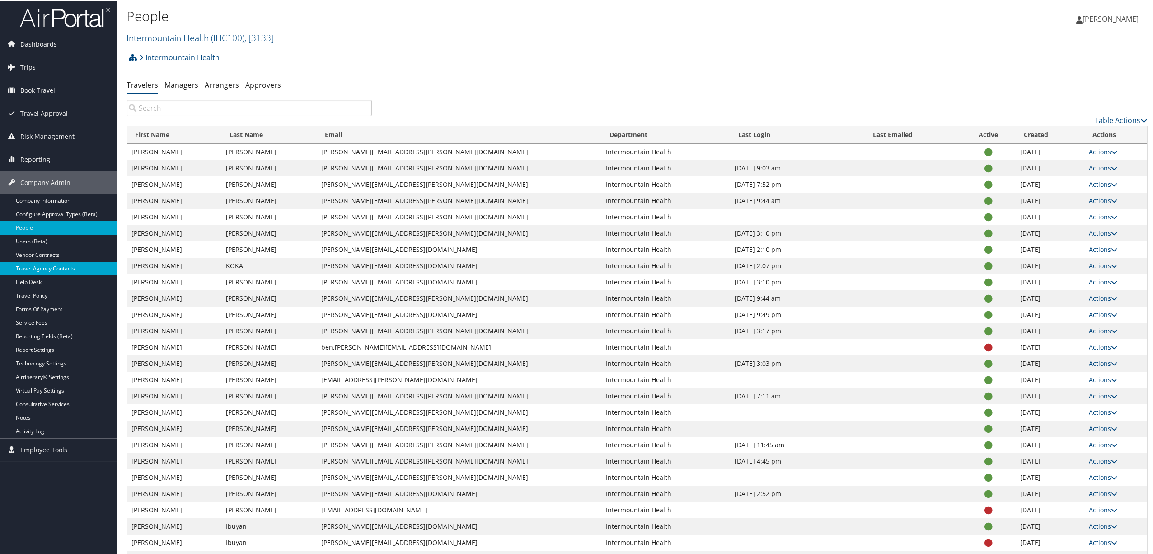
click at [79, 265] on link "Travel Agency Contacts" at bounding box center [59, 268] width 118 height 14
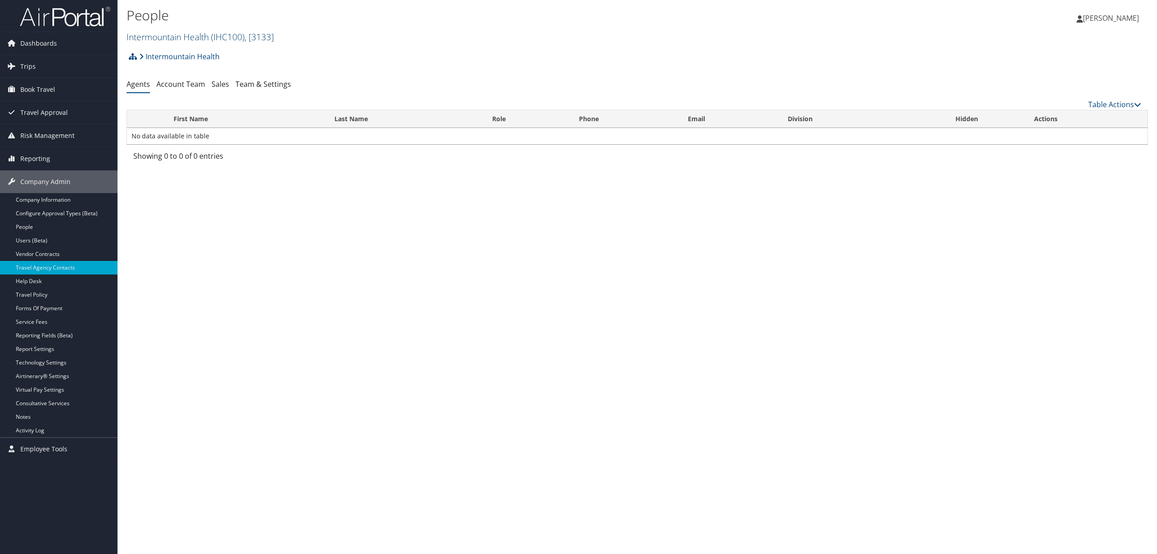
click at [176, 38] on link "Intermountain Health ( IHC100 ) , [ 3133 ]" at bounding box center [200, 37] width 147 height 12
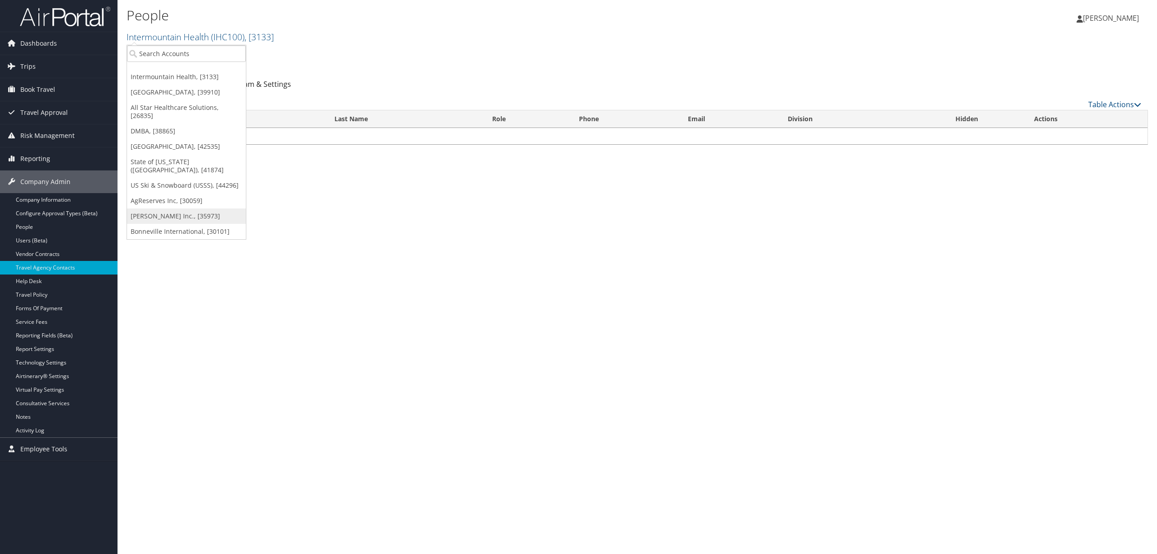
click at [201, 208] on link "[PERSON_NAME] Inc., [35973]" at bounding box center [186, 215] width 119 height 15
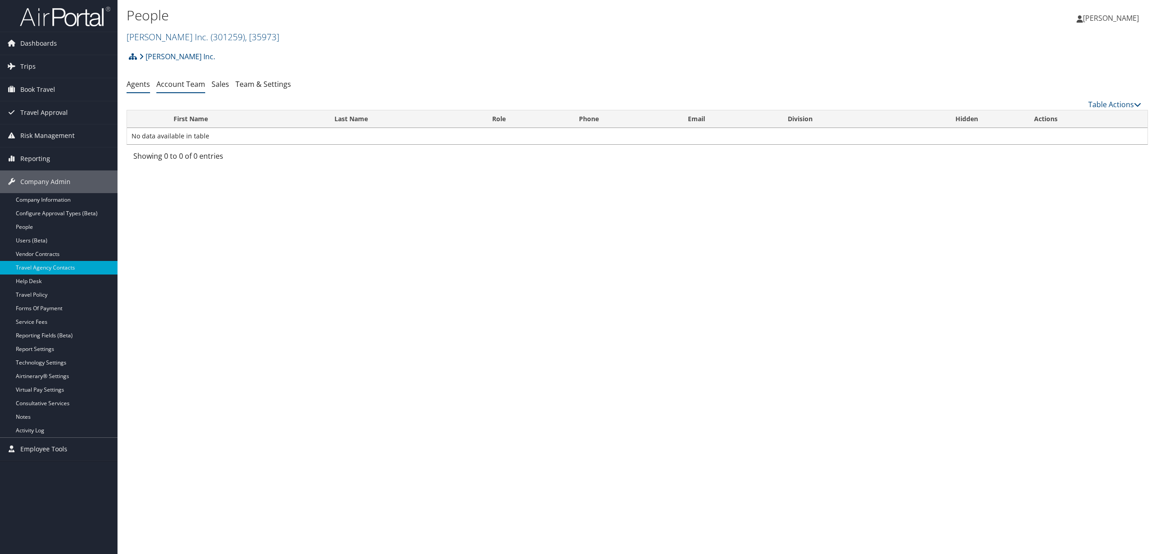
click at [175, 85] on link "Account Team" at bounding box center [180, 84] width 49 height 10
